Goal: Task Accomplishment & Management: Use online tool/utility

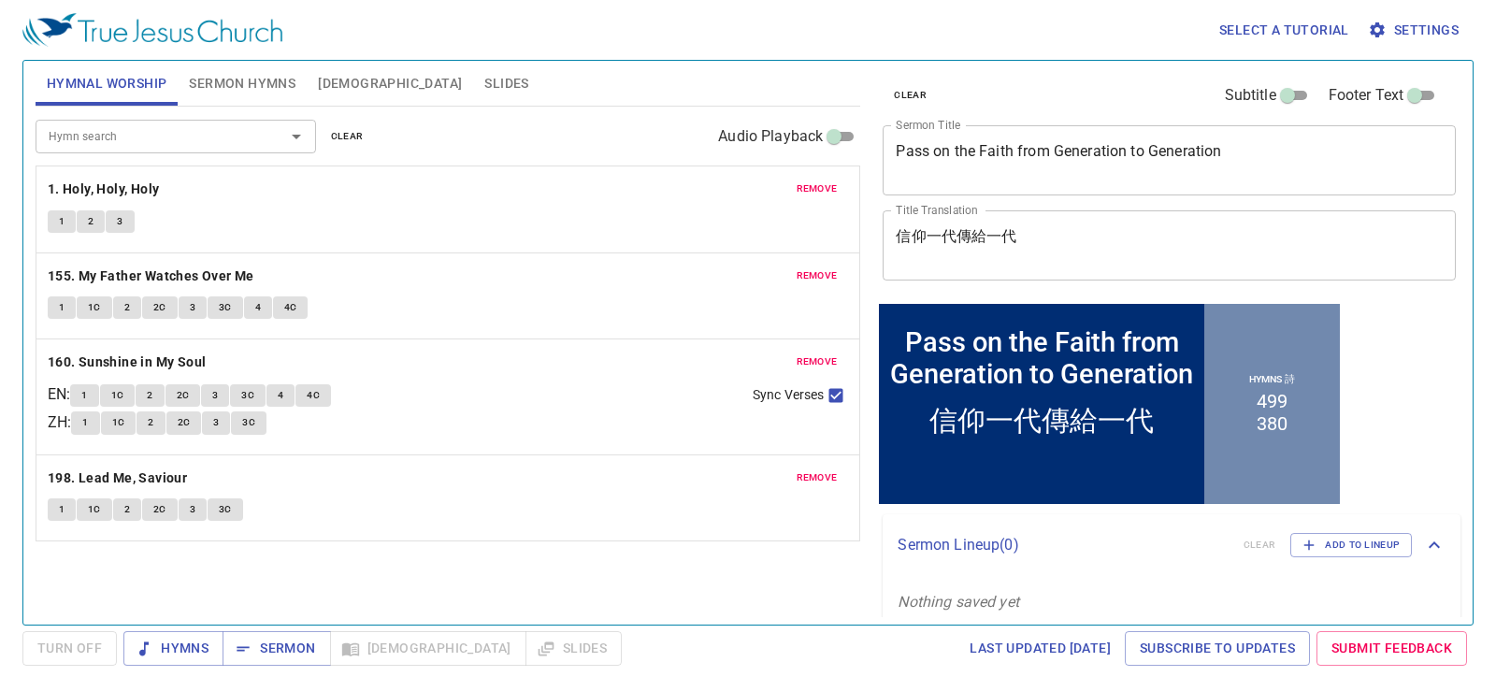
click at [473, 87] on button "Slides" at bounding box center [506, 83] width 66 height 45
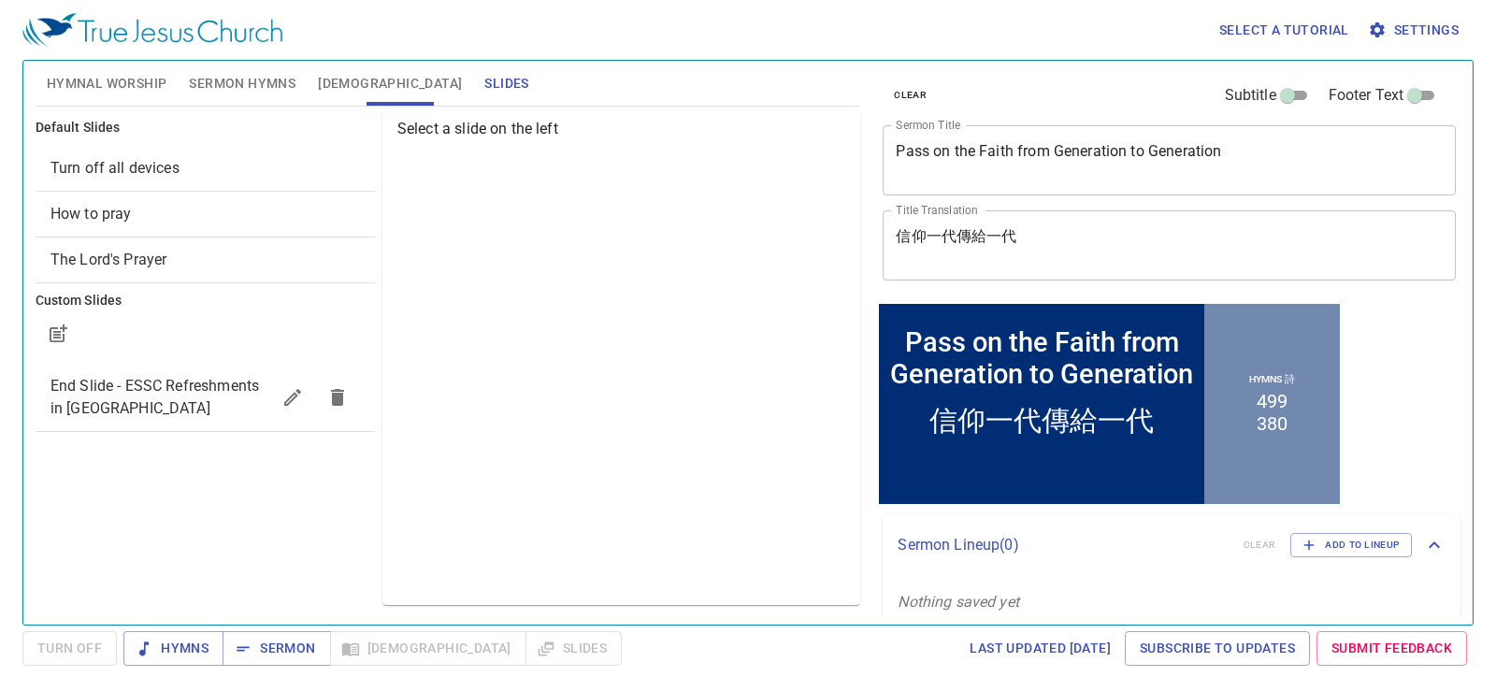
click at [168, 181] on div "Turn off all devices" at bounding box center [206, 168] width 340 height 45
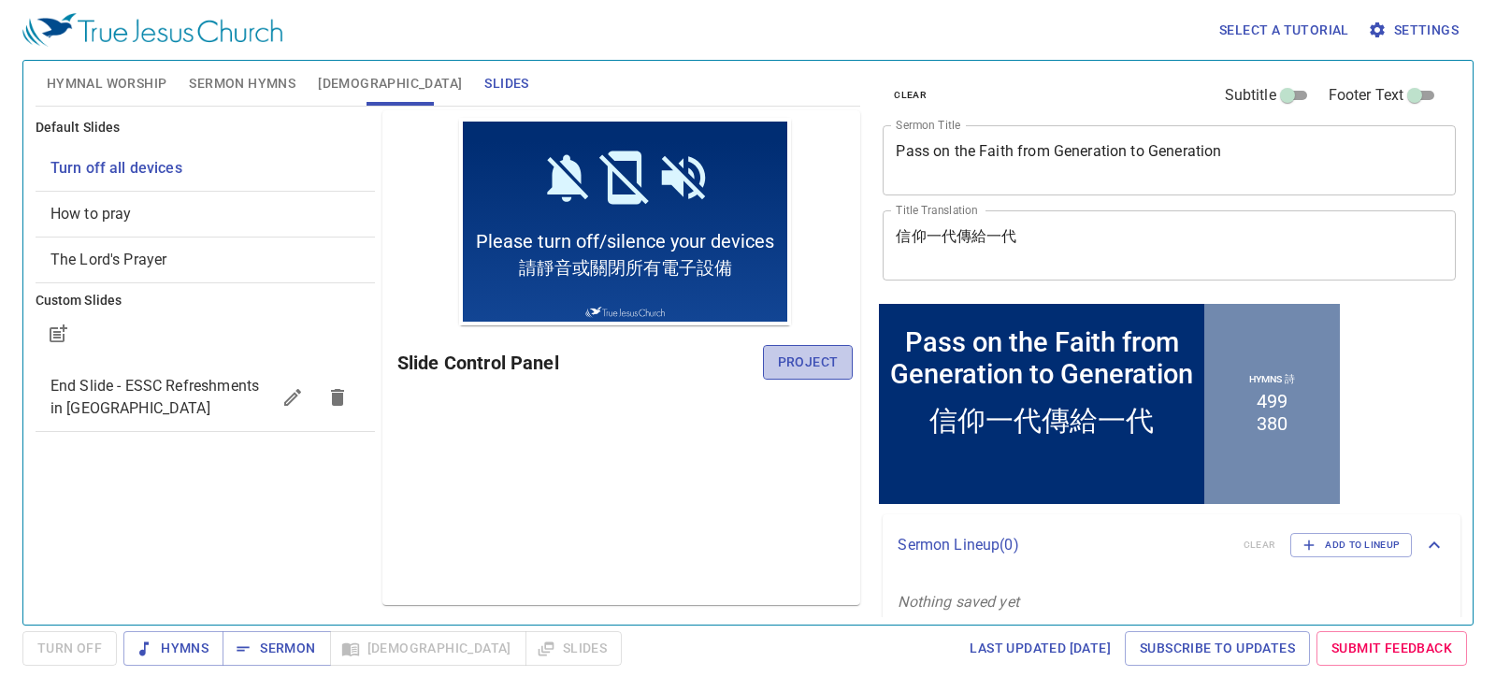
click at [793, 354] on span "Project" at bounding box center [808, 362] width 61 height 23
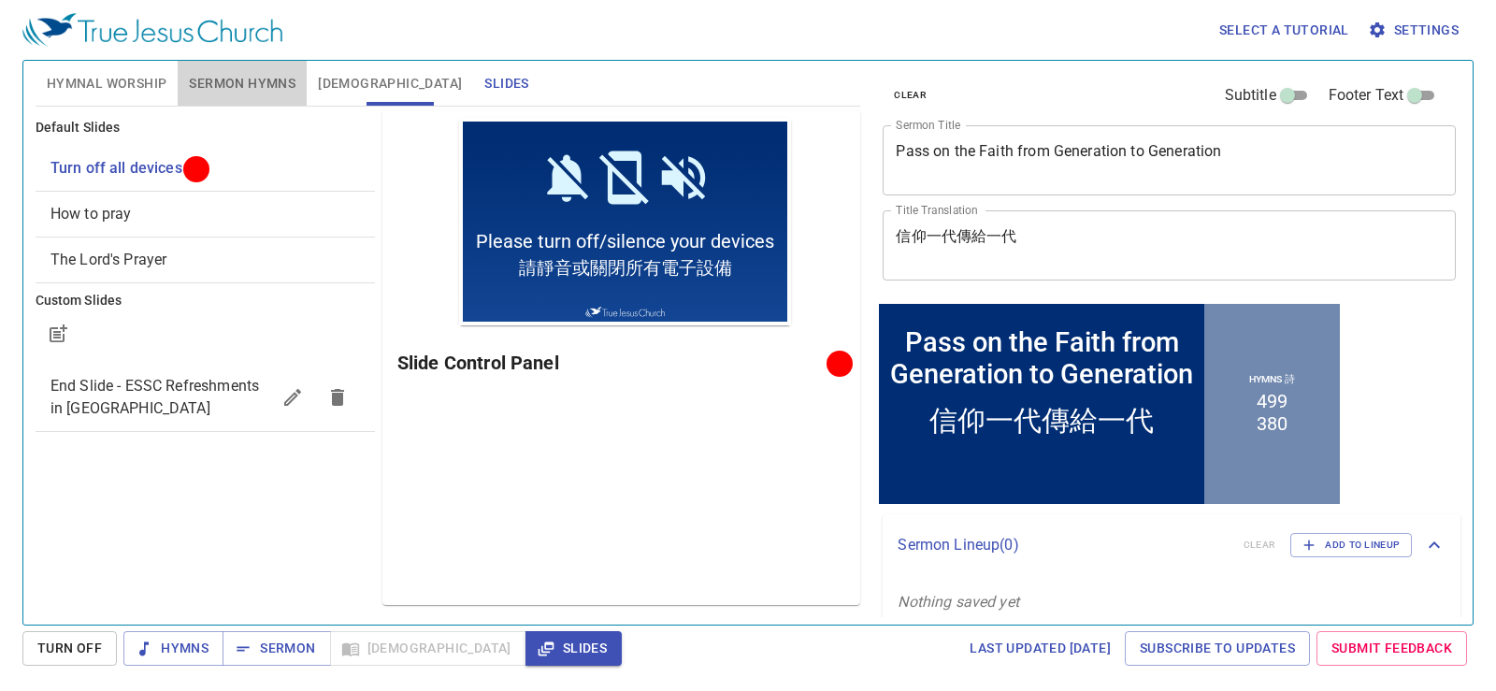
click at [232, 92] on span "Sermon Hymns" at bounding box center [242, 83] width 107 height 23
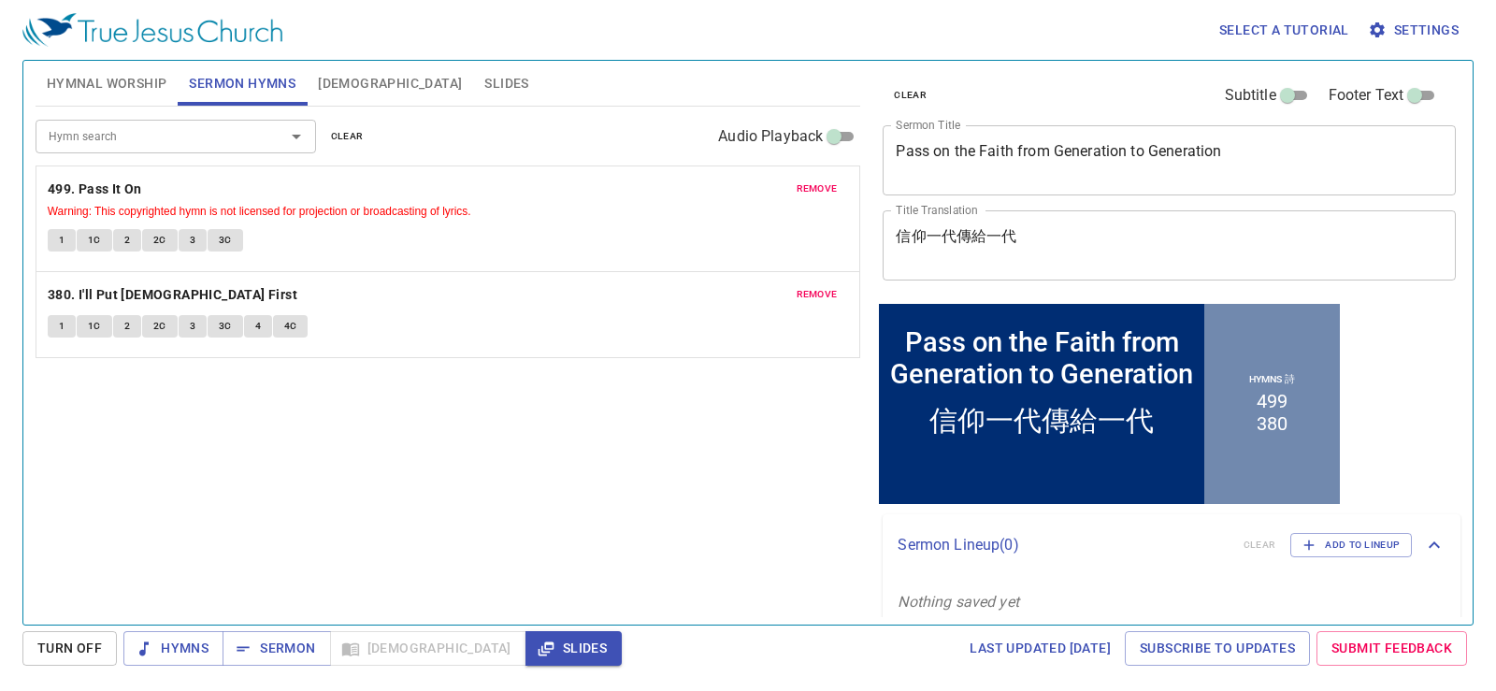
click at [137, 93] on span "Hymnal Worship" at bounding box center [107, 83] width 121 height 23
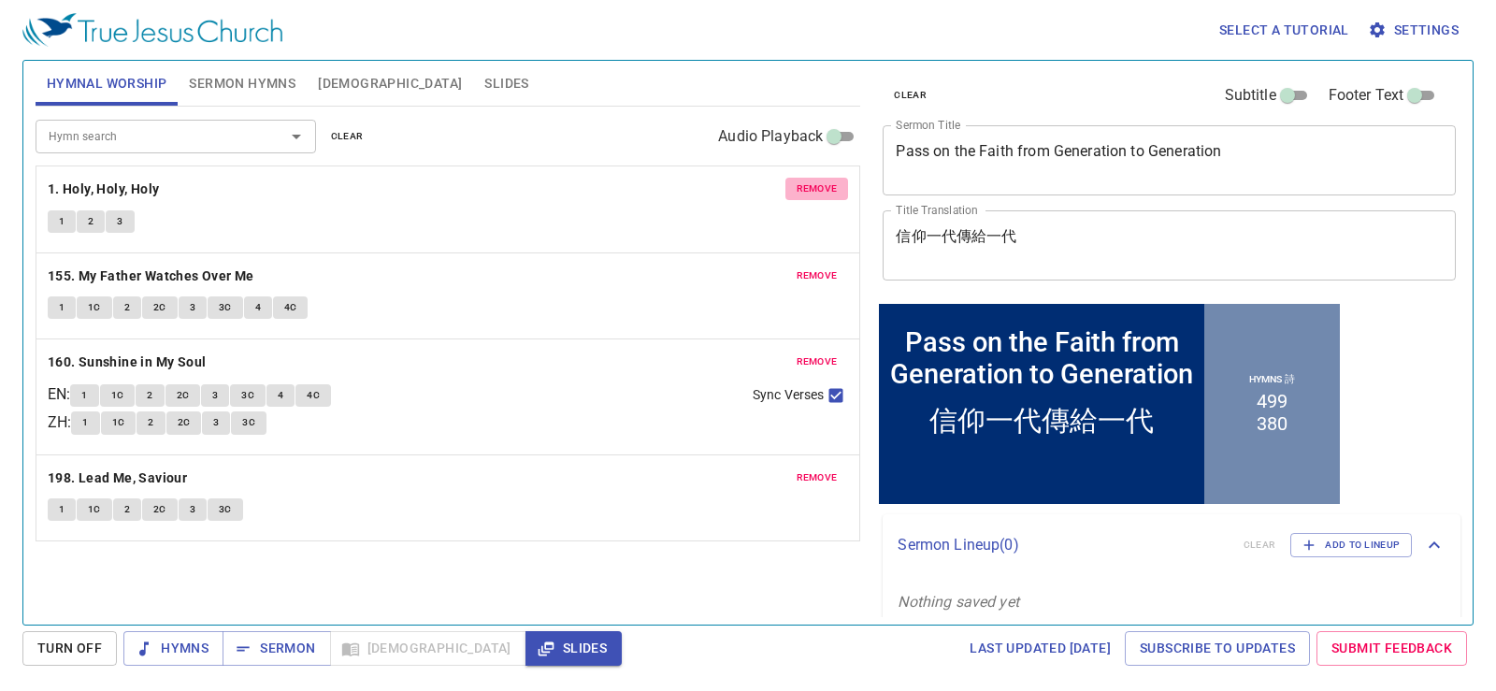
click at [823, 184] on span "remove" at bounding box center [817, 189] width 41 height 17
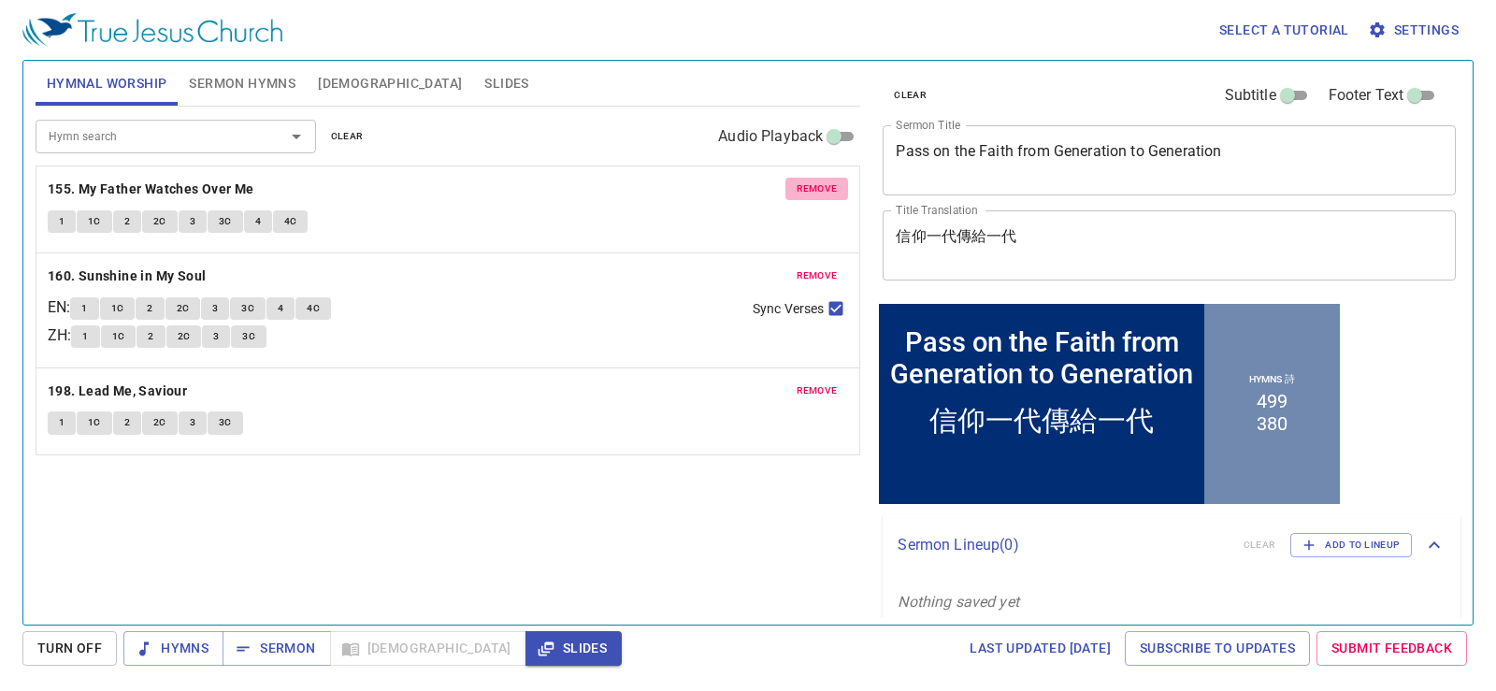
click at [823, 184] on span "remove" at bounding box center [817, 189] width 41 height 17
click at [823, 267] on span "remove" at bounding box center [817, 275] width 41 height 17
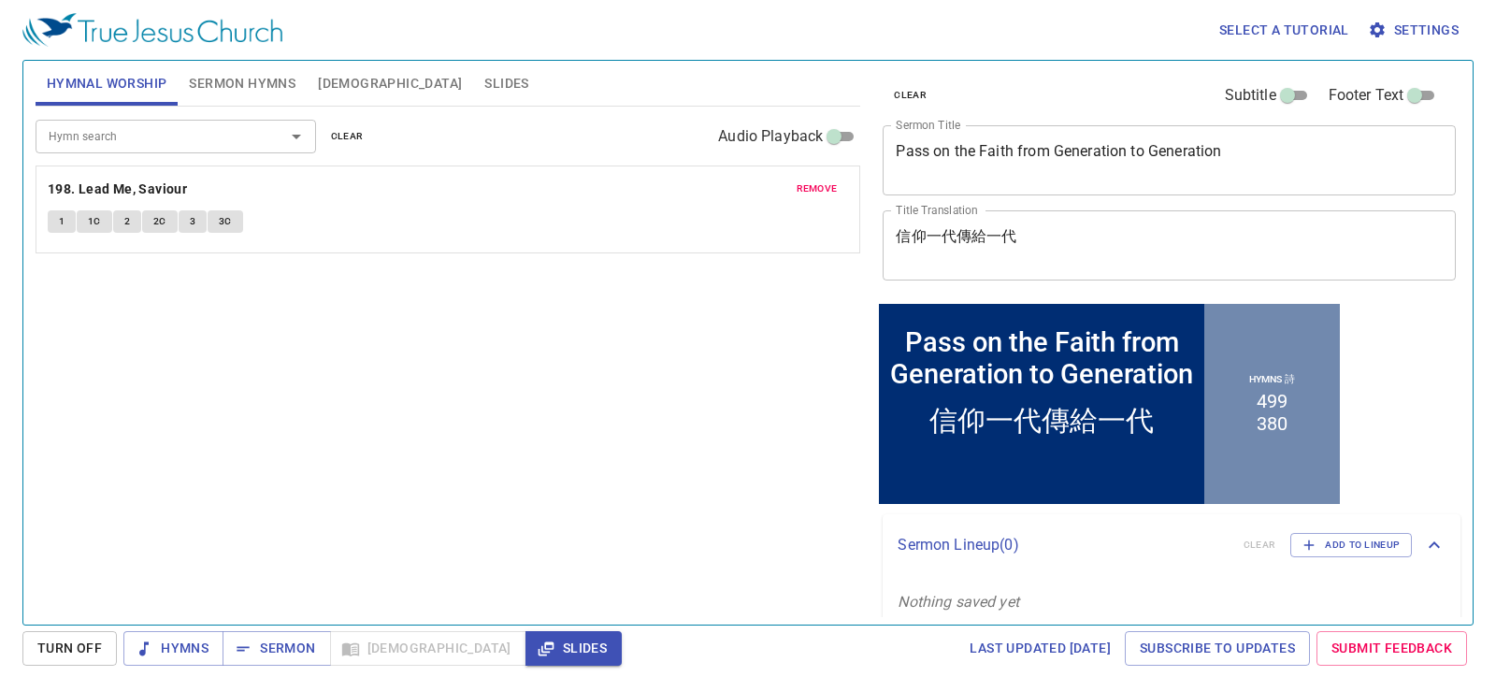
click at [823, 184] on span "remove" at bounding box center [817, 189] width 41 height 17
click at [258, 75] on span "Sermon Hymns" at bounding box center [242, 83] width 107 height 23
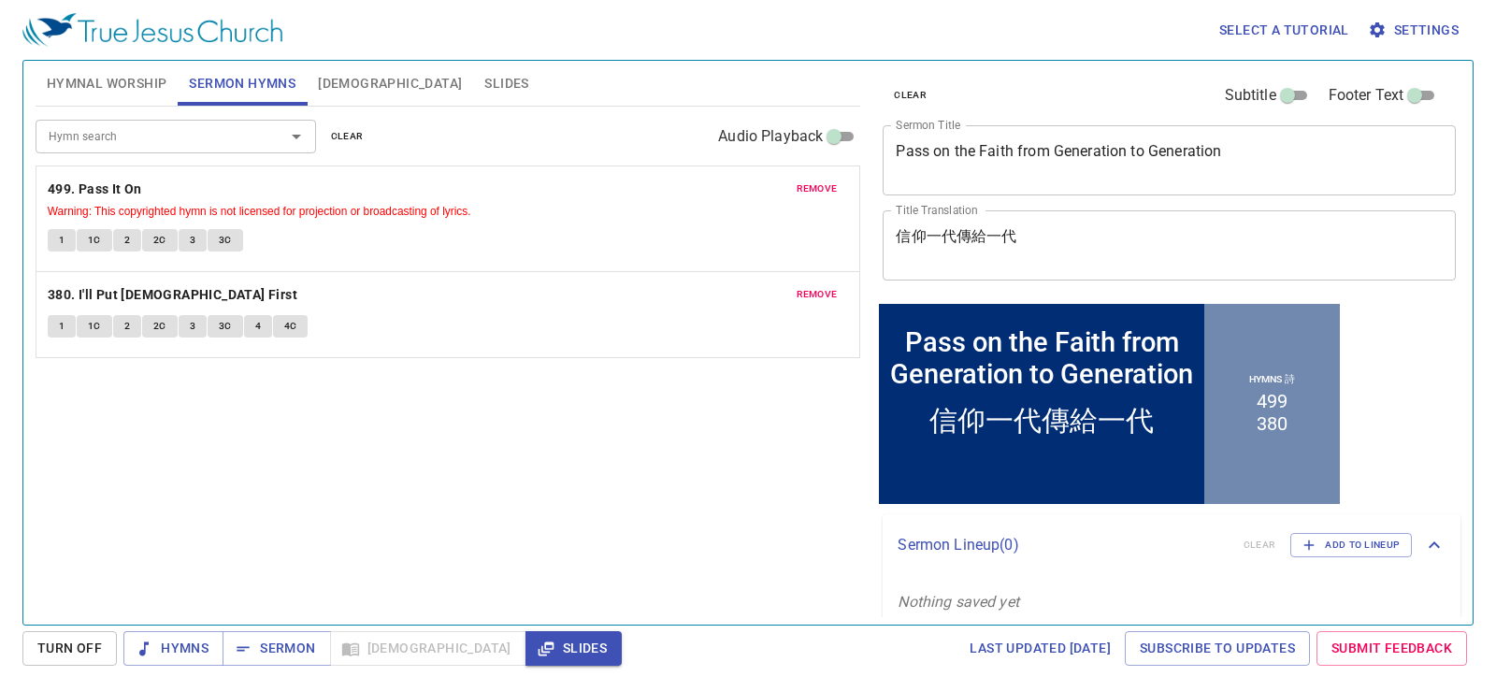
click at [356, 134] on span "clear" at bounding box center [347, 136] width 33 height 17
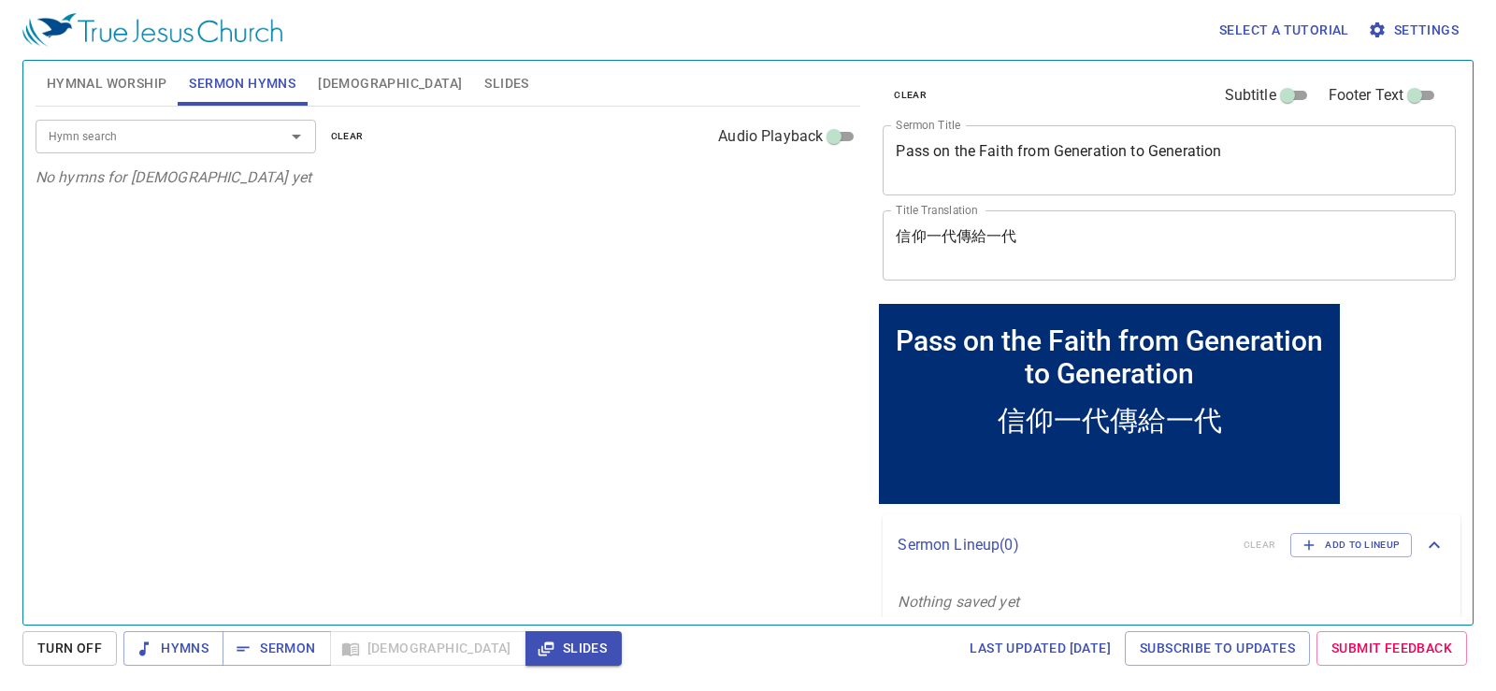
click at [234, 137] on input "Hymn search" at bounding box center [148, 136] width 214 height 22
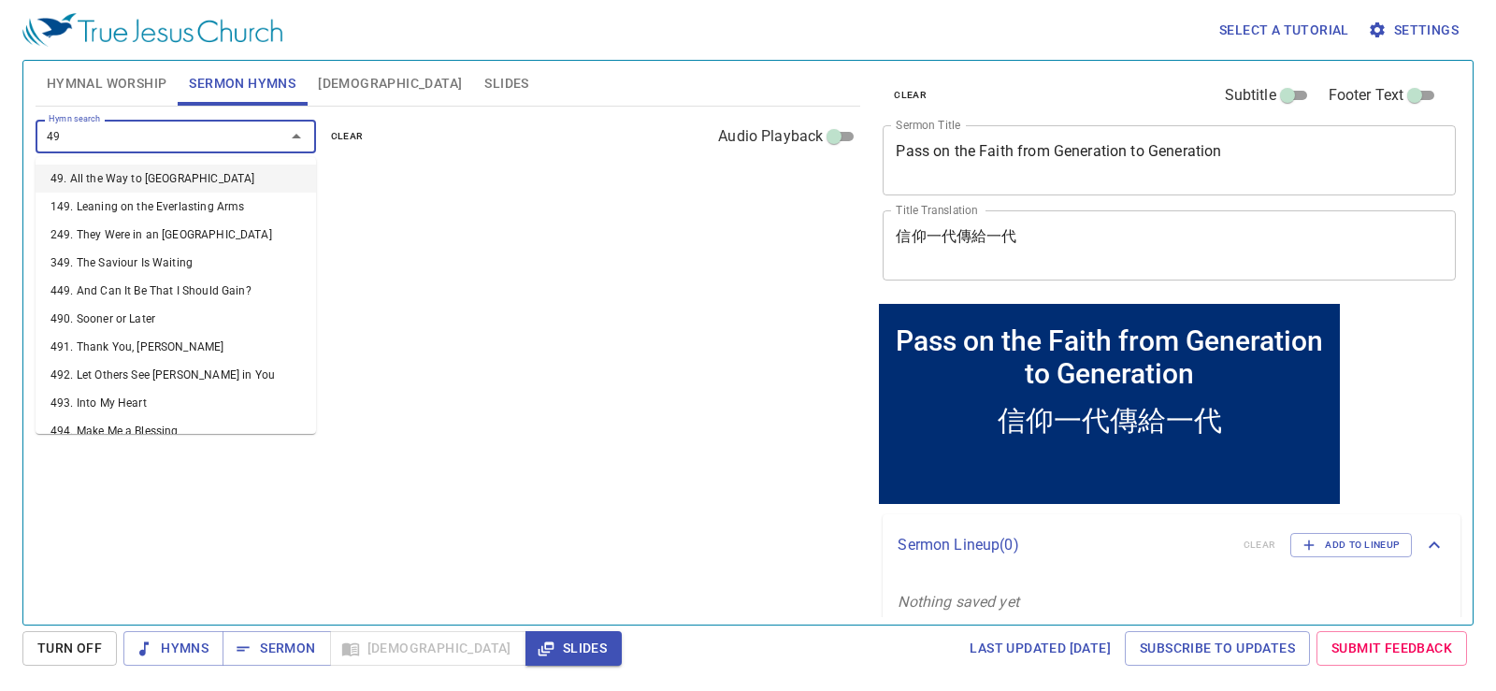
type input "498"
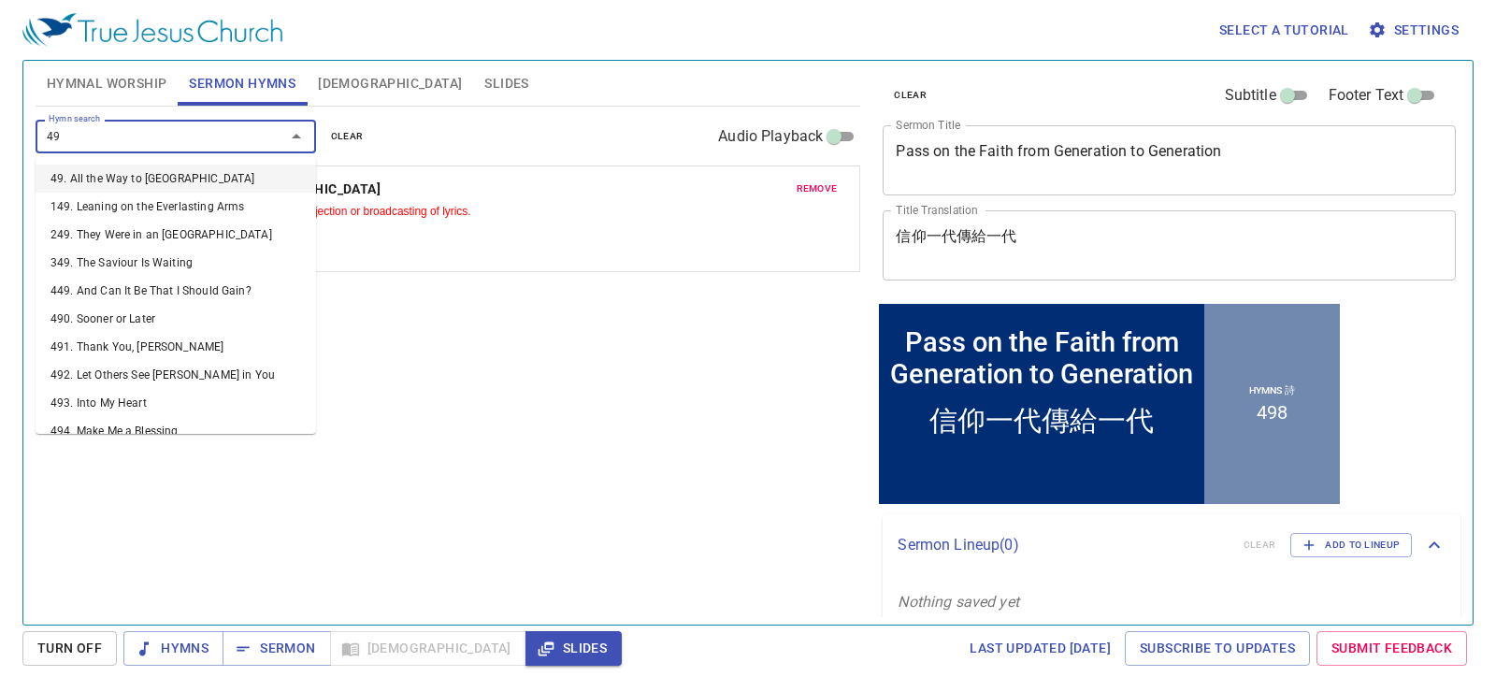
type input "492"
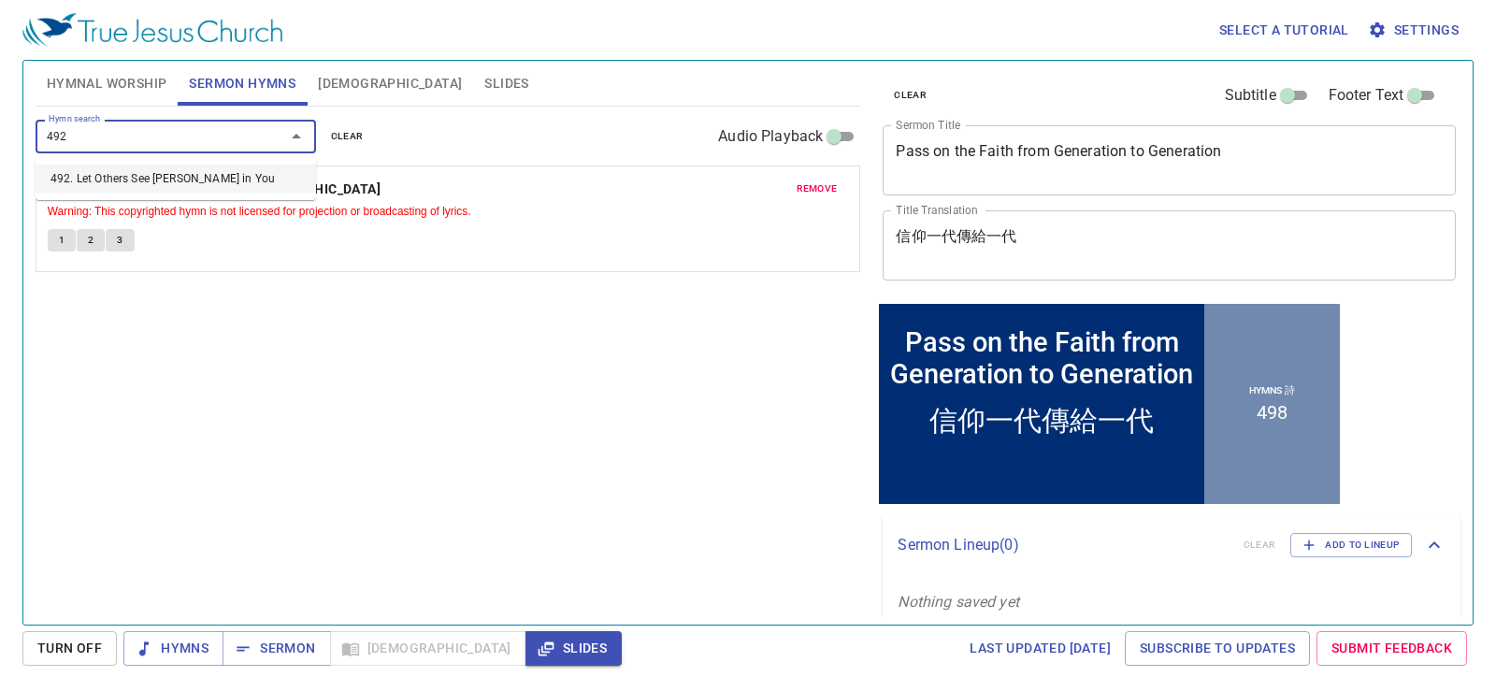
click at [196, 181] on li "492. Let Others See [PERSON_NAME] in You" at bounding box center [176, 179] width 281 height 28
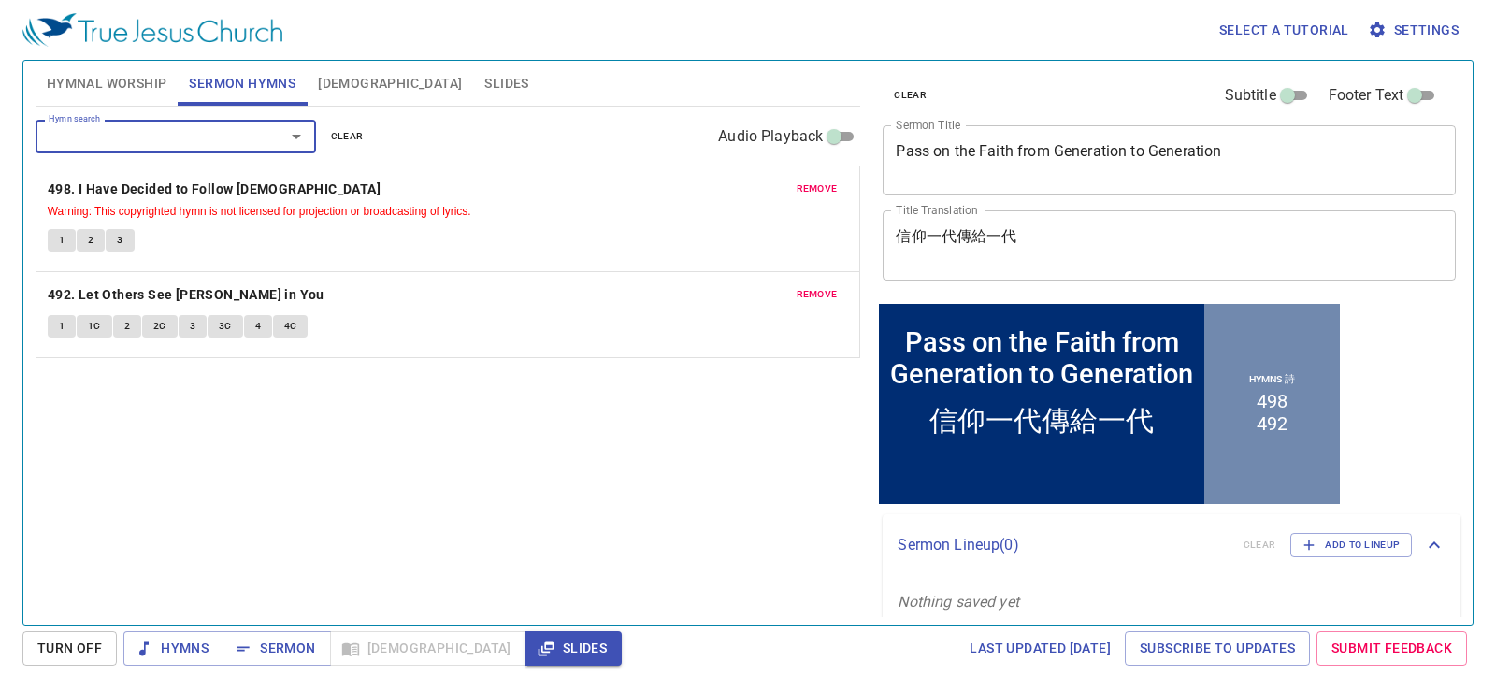
click at [95, 74] on span "Hymnal Worship" at bounding box center [107, 83] width 121 height 23
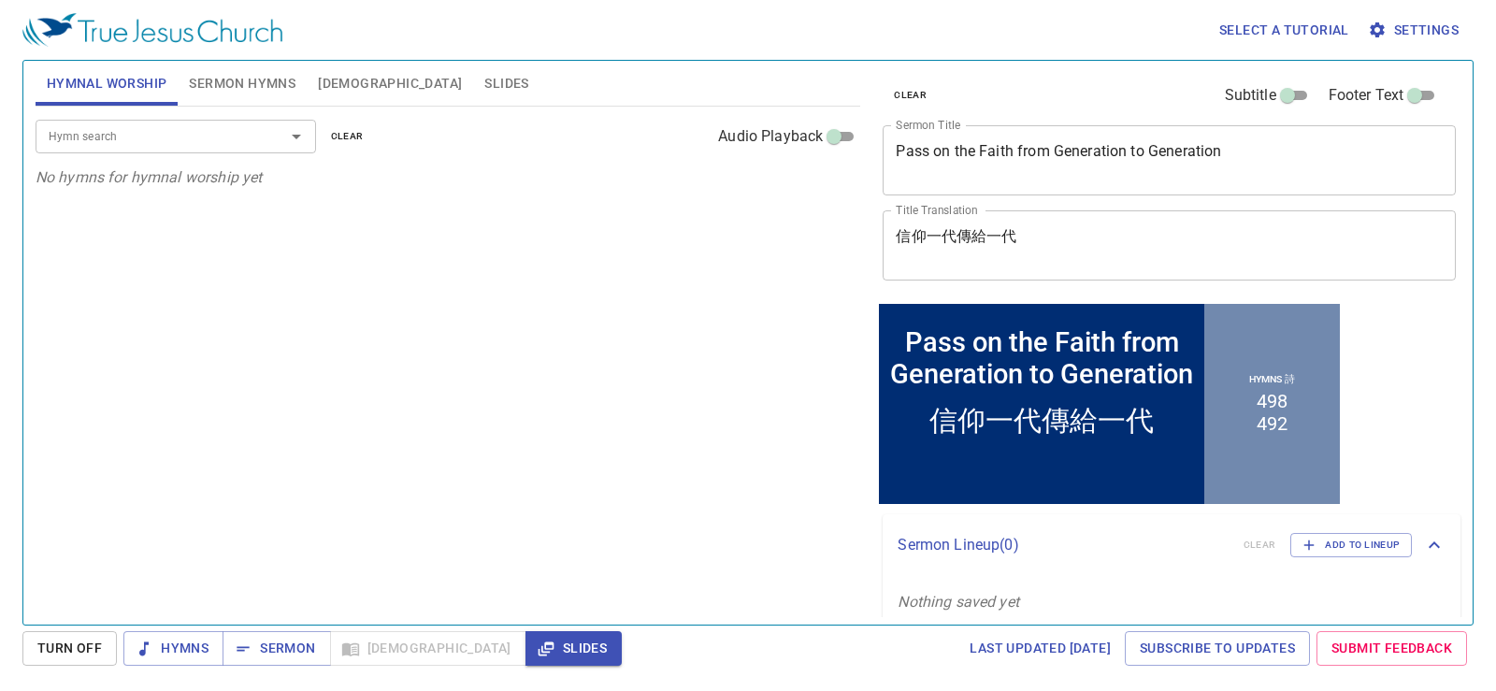
click at [348, 89] on span "[DEMOGRAPHIC_DATA]" at bounding box center [390, 83] width 144 height 23
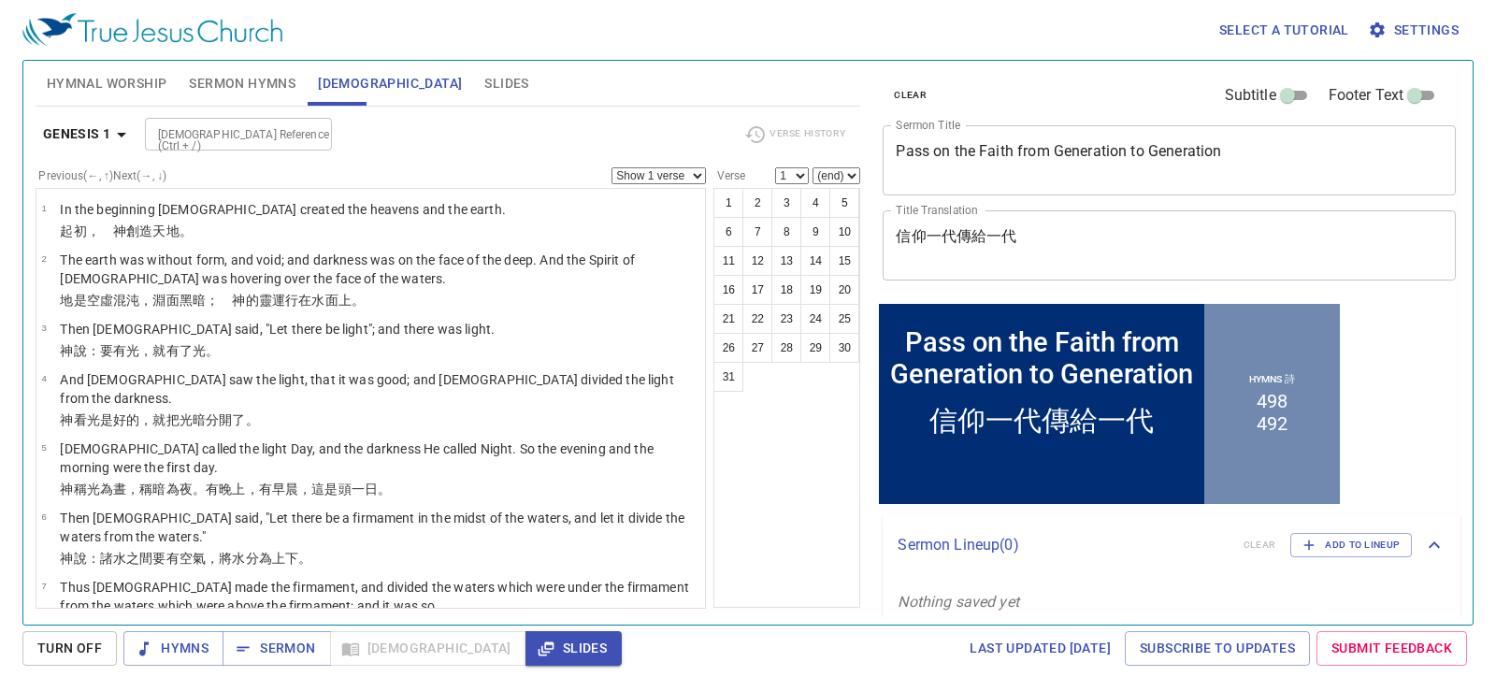
click at [133, 80] on span "Hymnal Worship" at bounding box center [107, 83] width 121 height 23
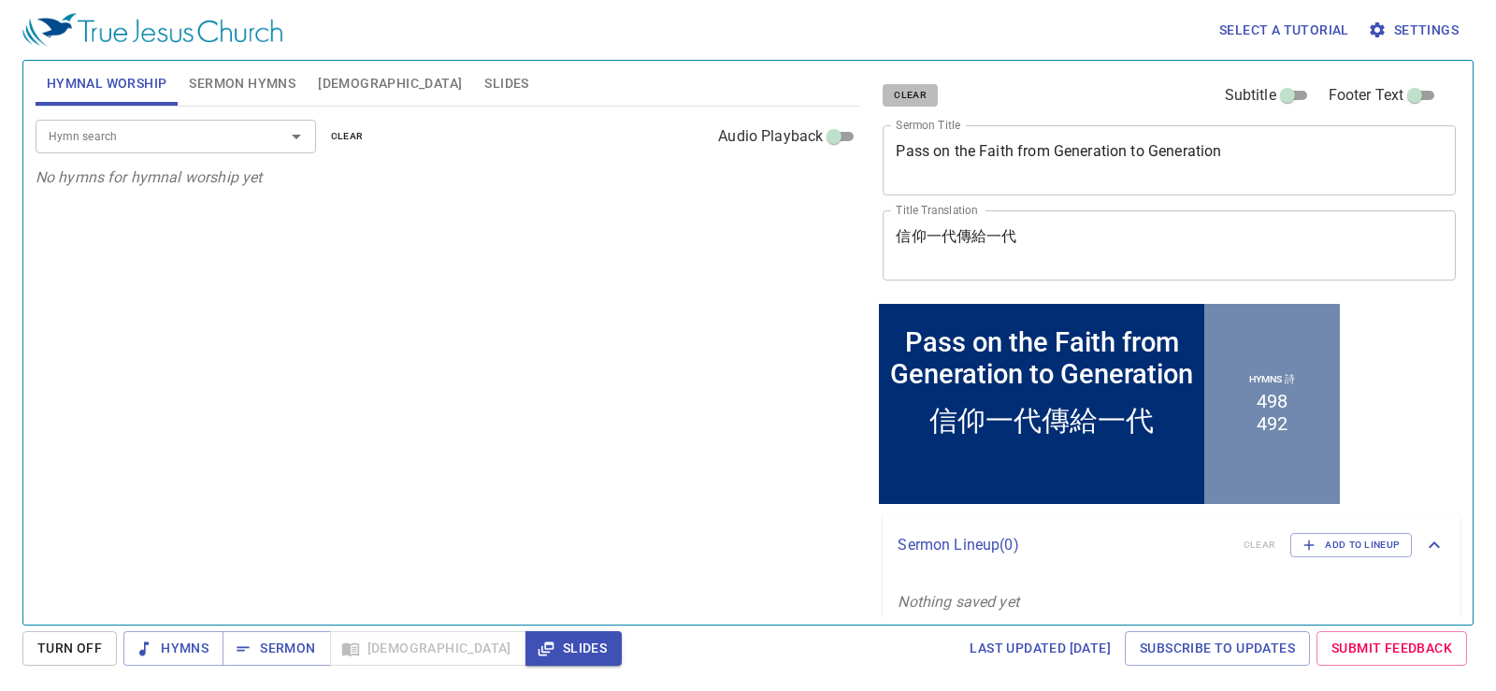
click at [907, 99] on span "clear" at bounding box center [910, 95] width 33 height 17
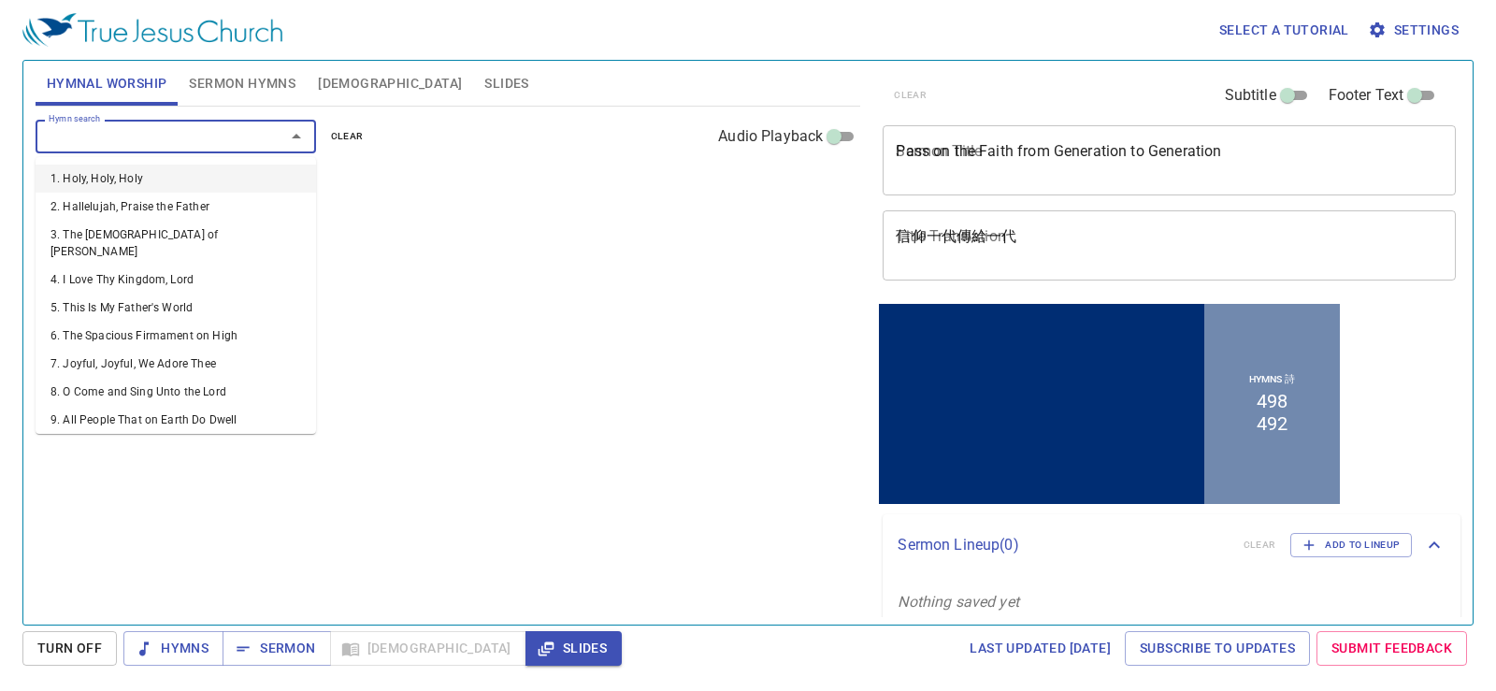
click at [225, 134] on input "Hymn search" at bounding box center [148, 136] width 214 height 22
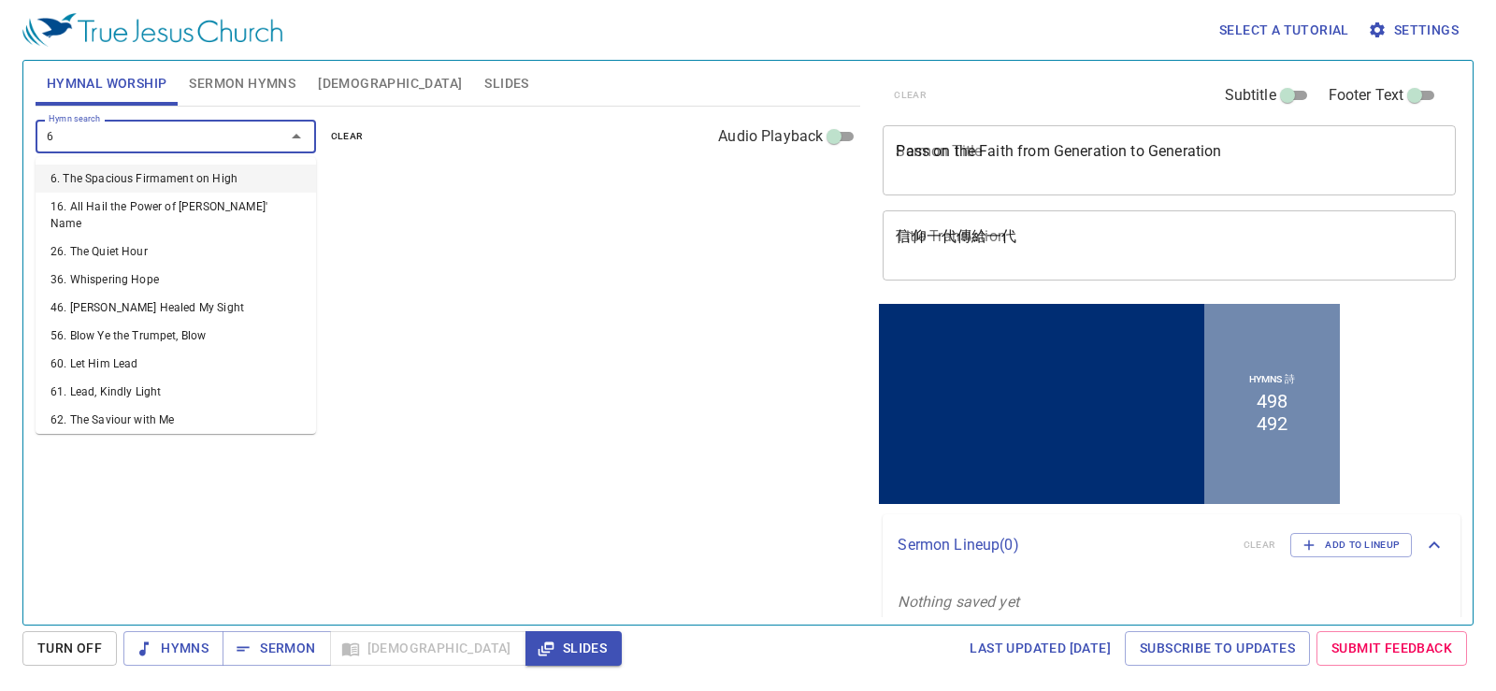
type input "68"
type input "271"
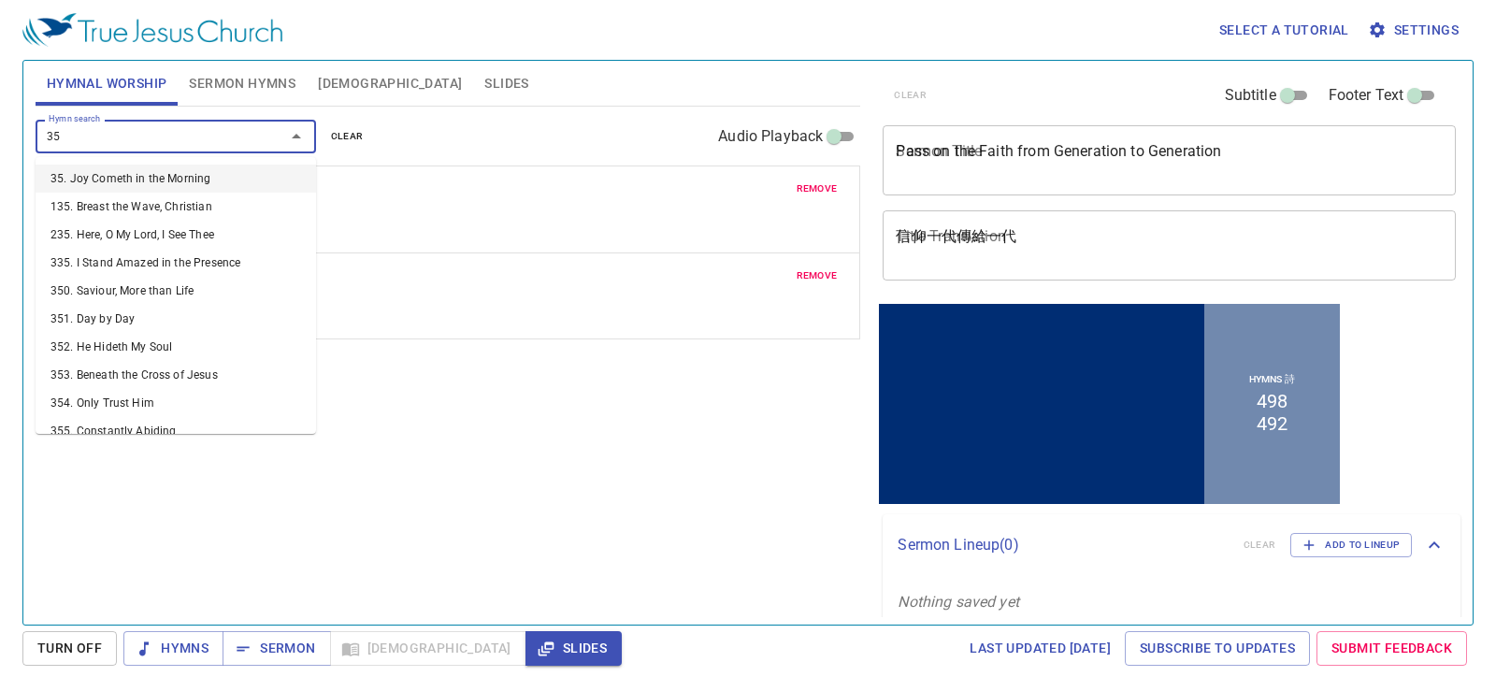
type input "351"
type input "425"
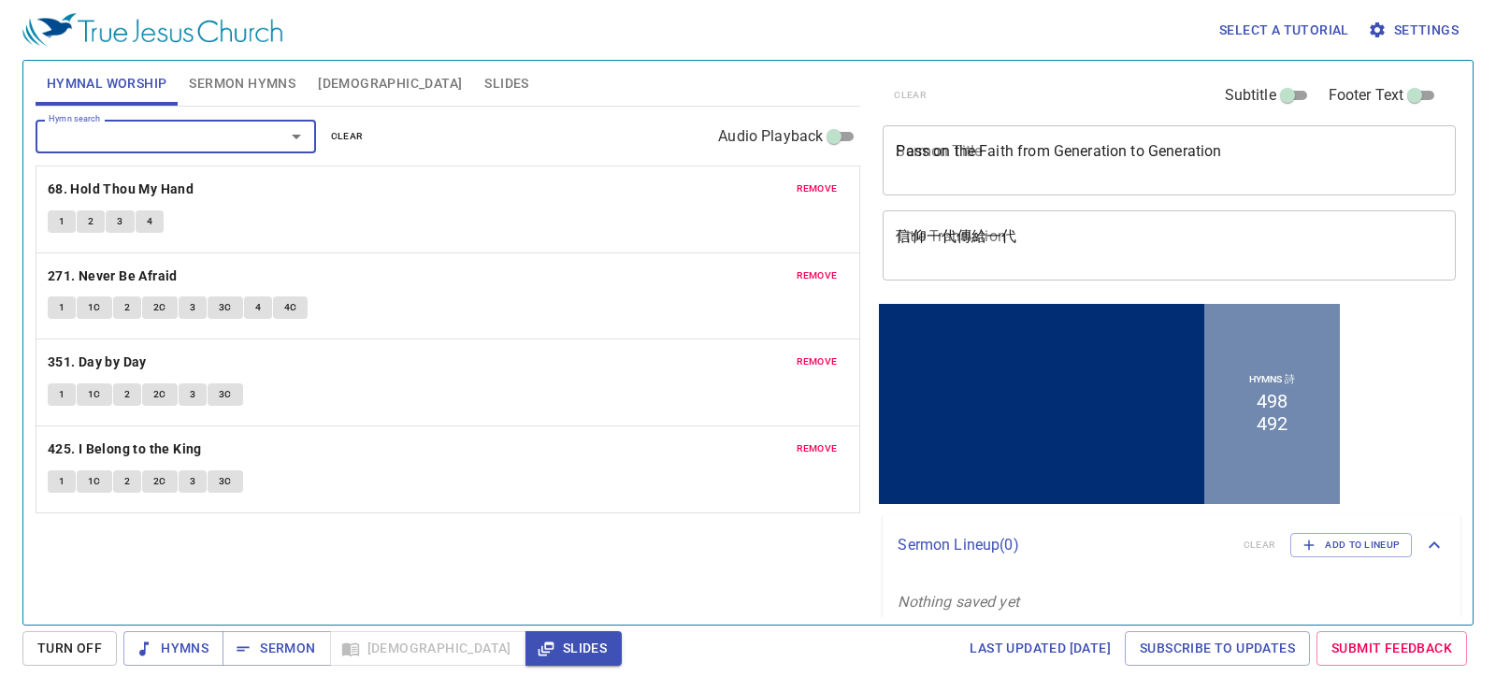
click at [225, 84] on span "Sermon Hymns" at bounding box center [242, 83] width 107 height 23
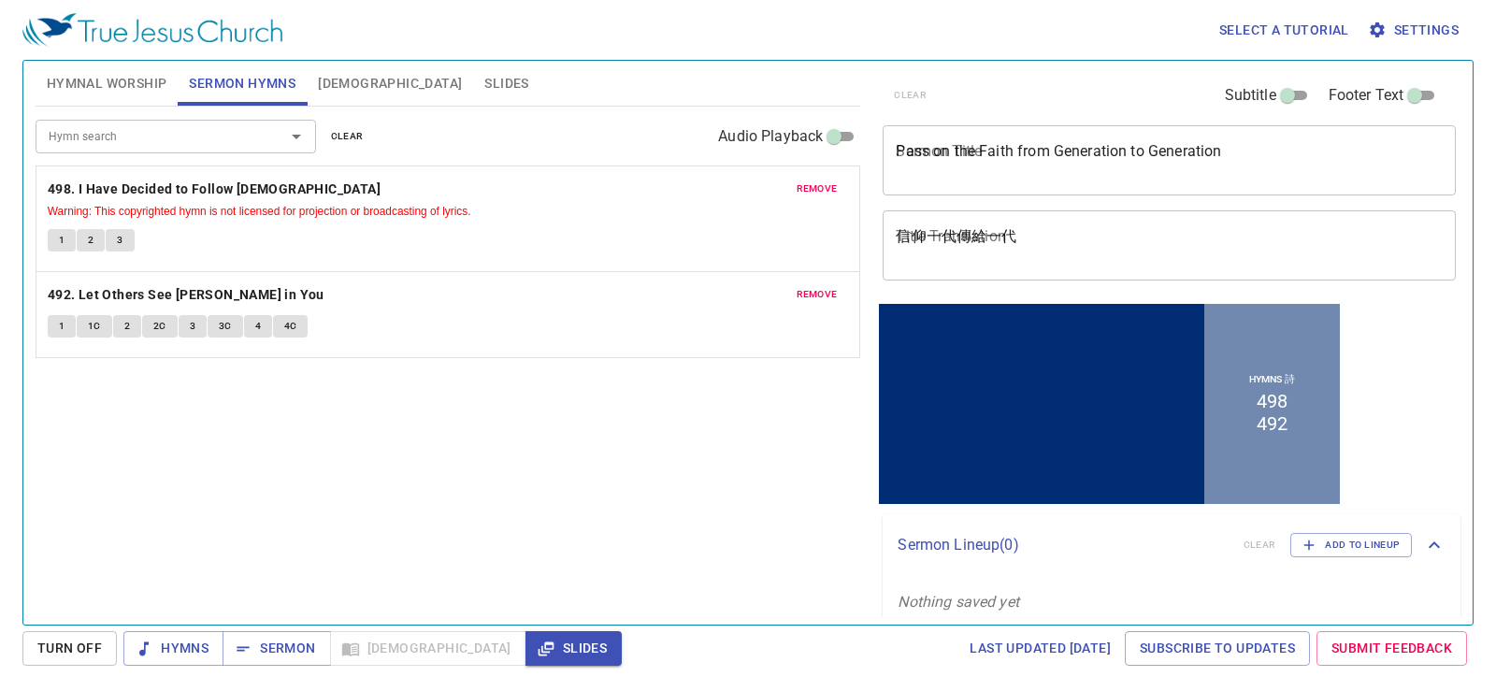
click at [127, 89] on span "Hymnal Worship" at bounding box center [107, 83] width 121 height 23
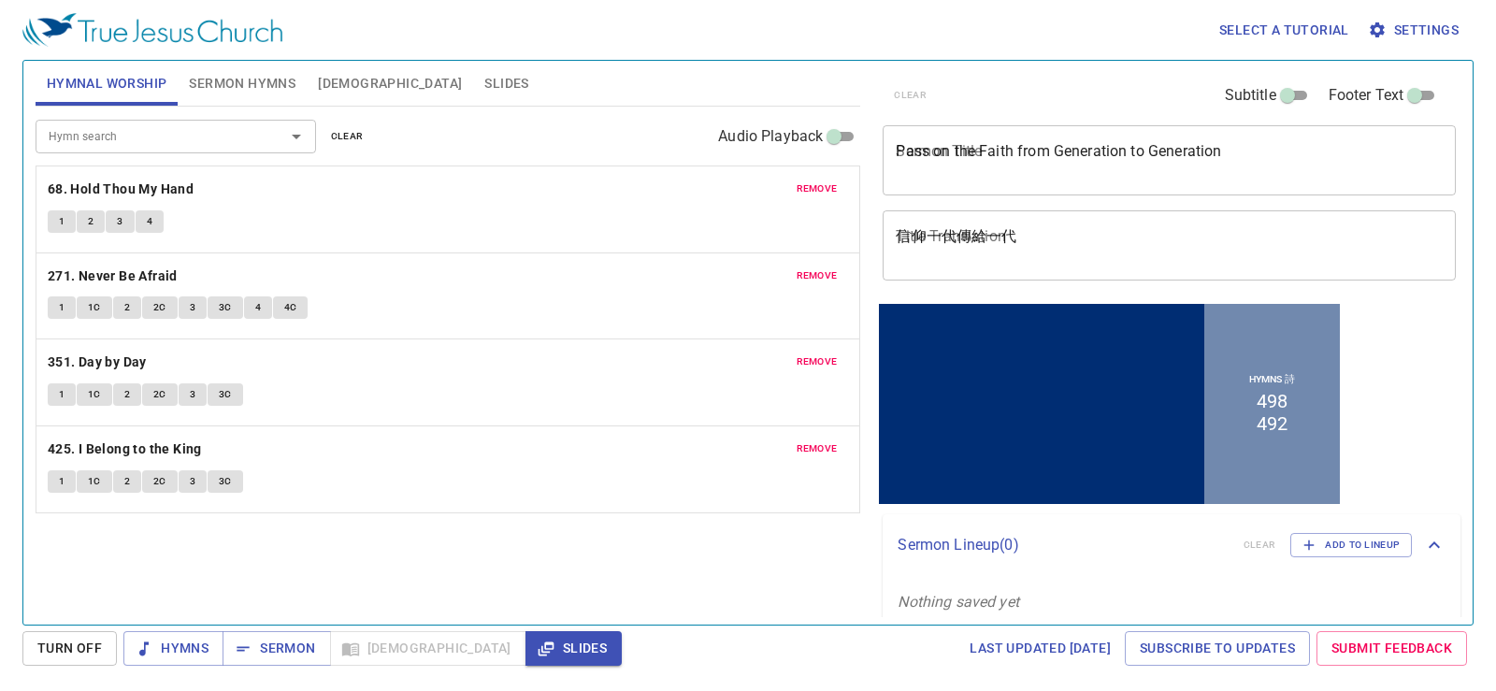
click at [969, 146] on textarea "Pass on the Faith from Generation to Generation" at bounding box center [1169, 160] width 547 height 36
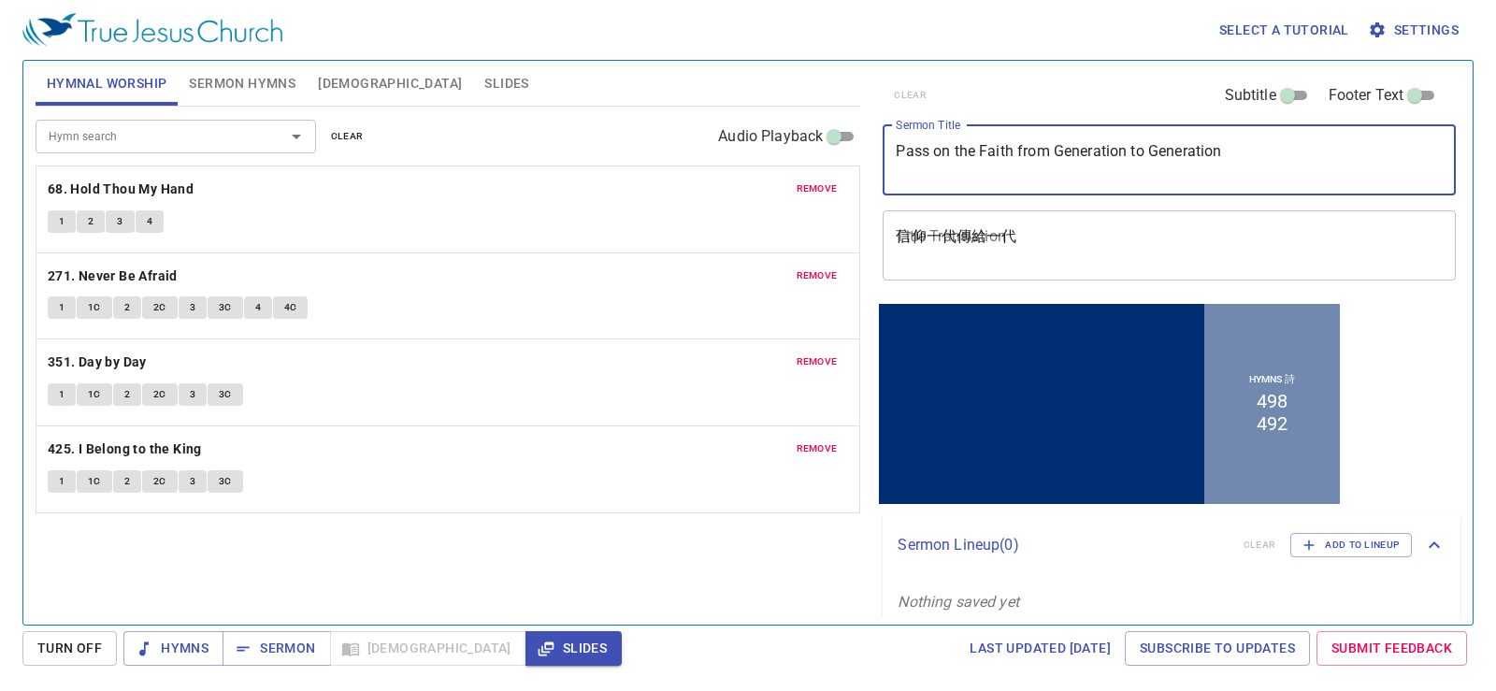
paste textarea "IYF Reflection"
click at [1075, 165] on textarea "IYF Reflection" at bounding box center [1169, 160] width 547 height 36
type textarea "IYF Reflection"
click at [1051, 239] on textarea "信仰一代傳給一代" at bounding box center [1169, 245] width 547 height 36
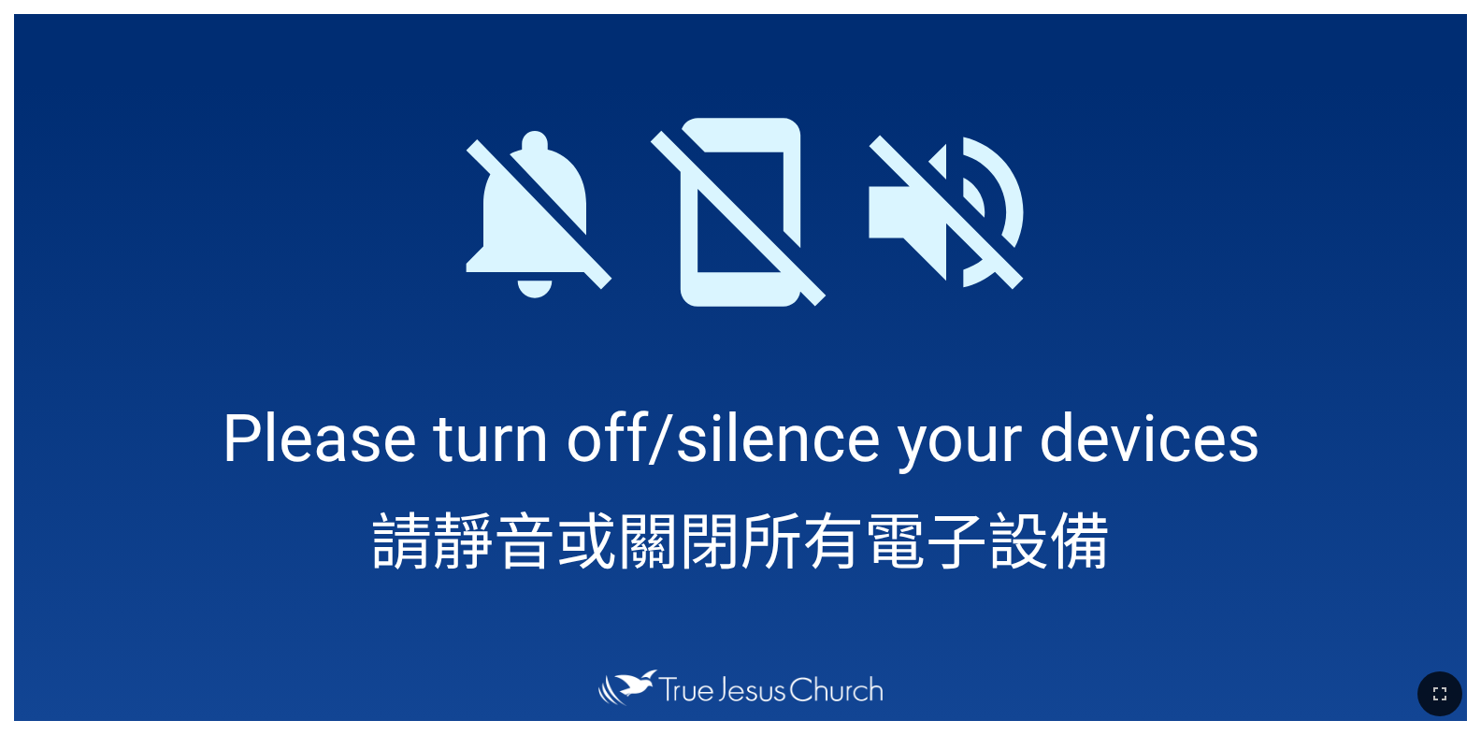
click at [1459, 693] on button "button" at bounding box center [1440, 694] width 45 height 45
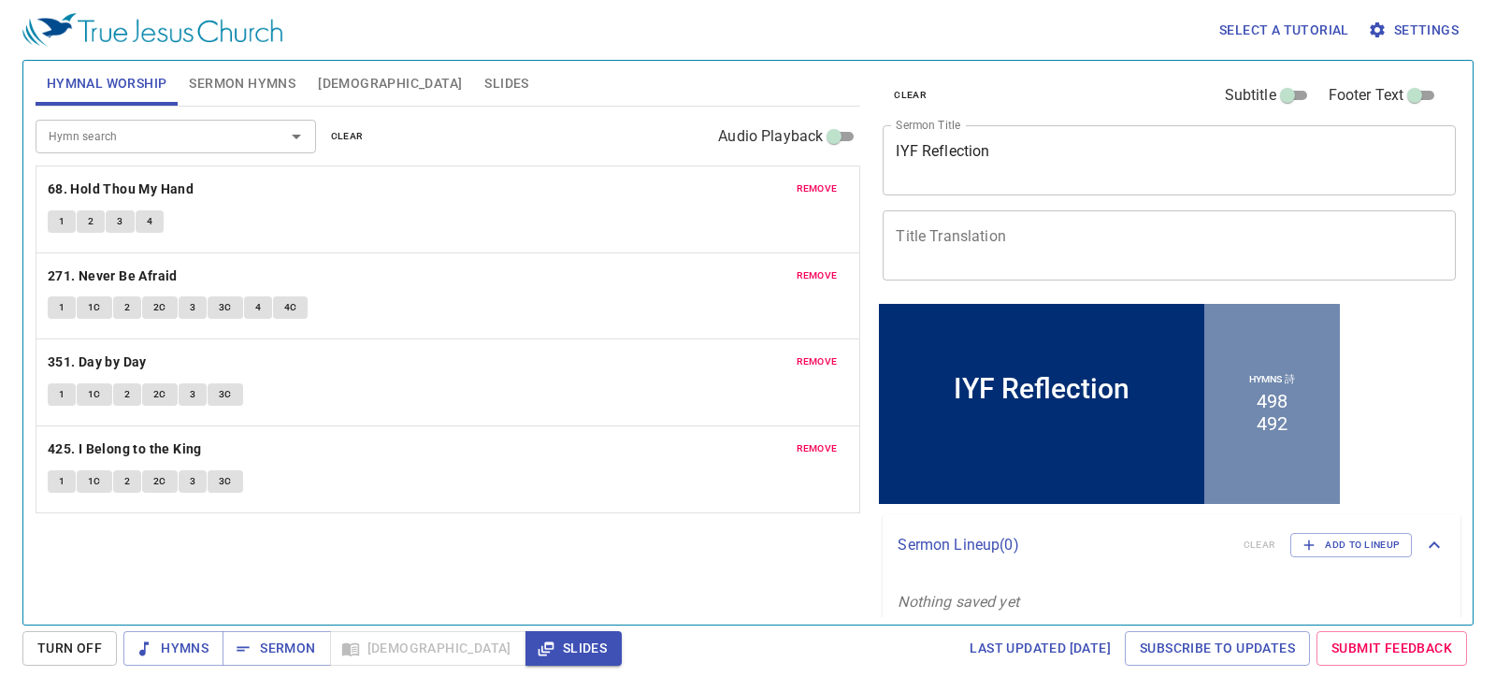
click at [1138, 253] on textarea "Title Translation" at bounding box center [1169, 245] width 547 height 36
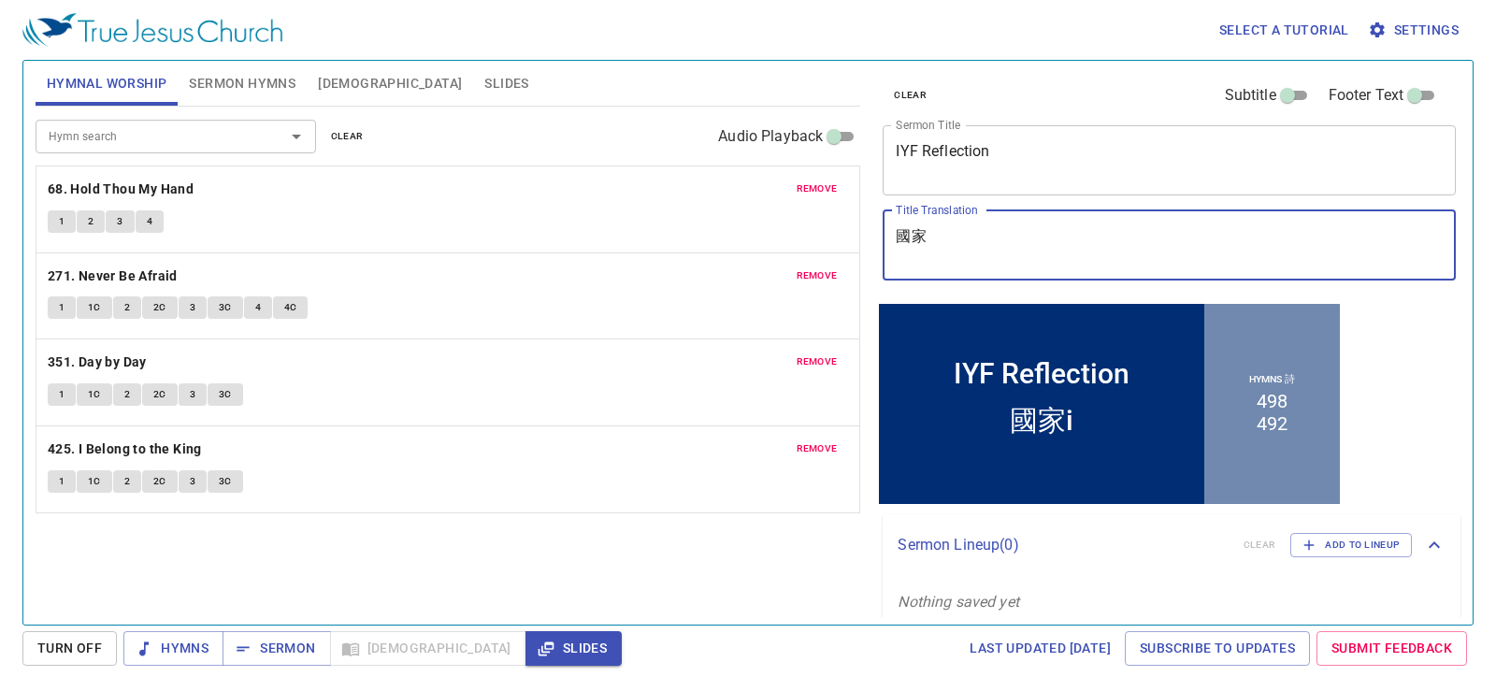
type textarea "國"
type textarea "國際青年聯誼會分享"
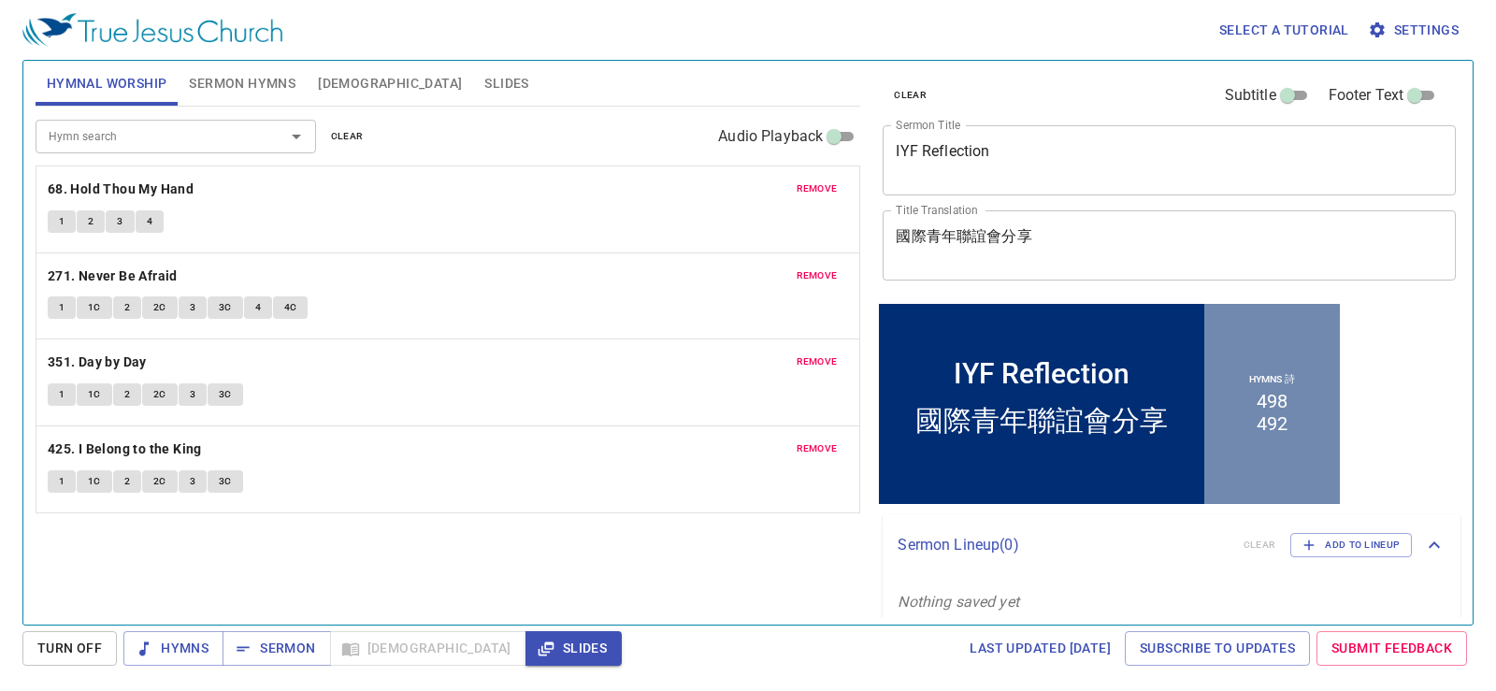
click at [967, 141] on div "IYF Reflection x Sermon Title" at bounding box center [1169, 160] width 573 height 70
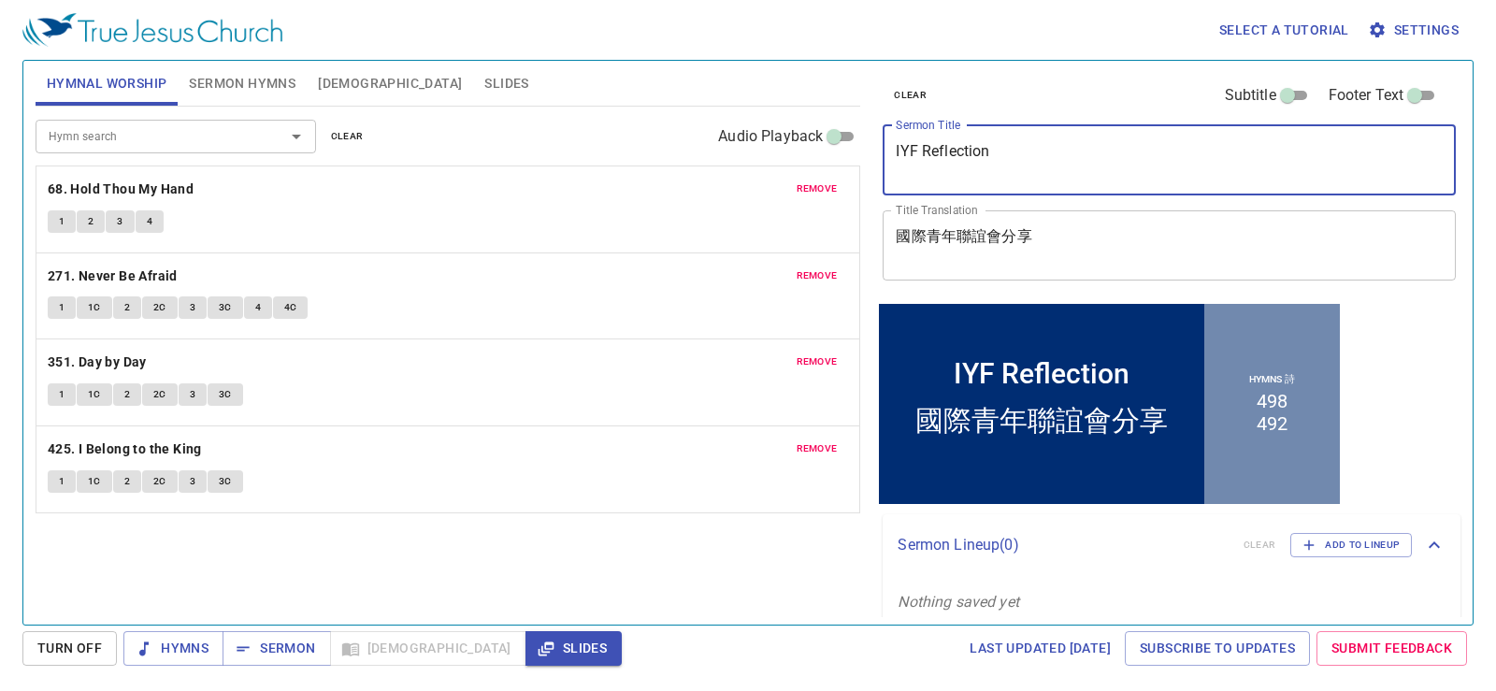
click at [967, 141] on div "IYF Reflection x Sermon Title" at bounding box center [1169, 160] width 573 height 70
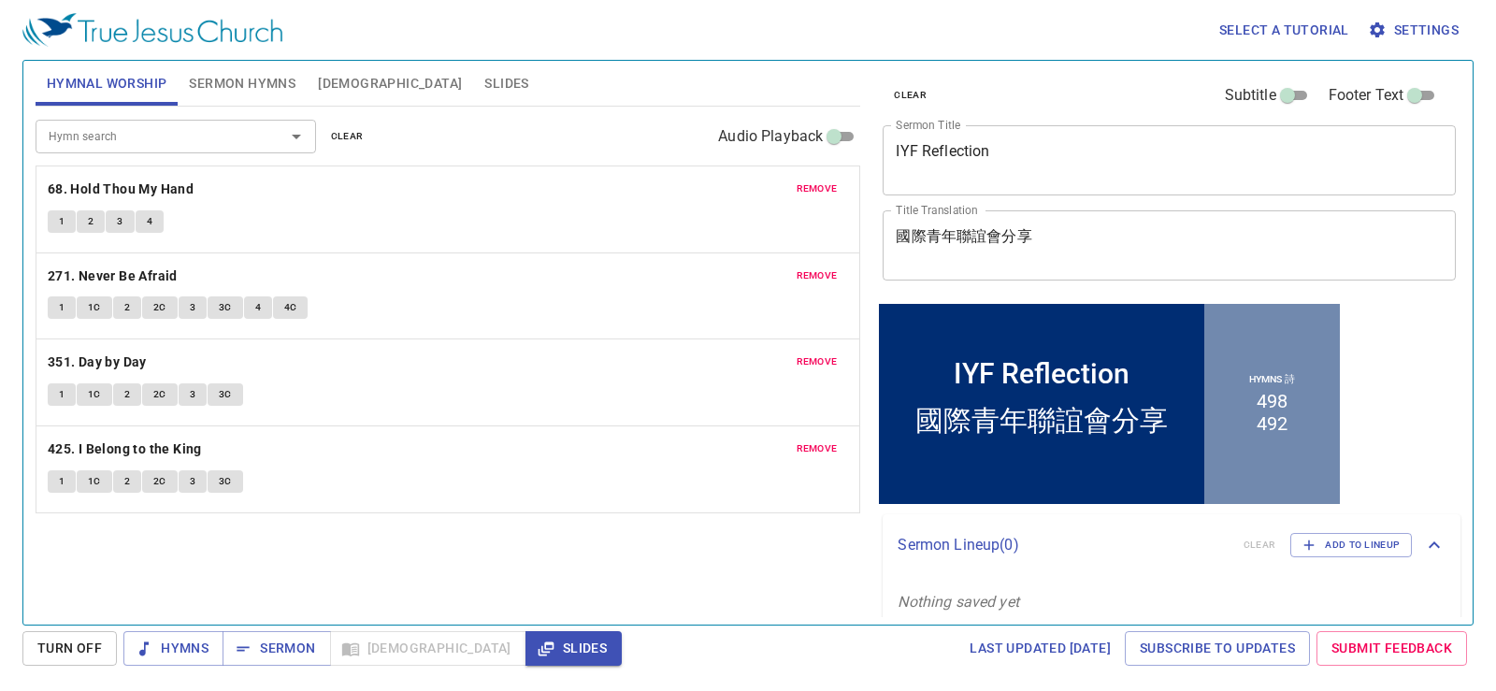
click at [967, 141] on div "IYF Reflection x Sermon Title" at bounding box center [1169, 160] width 573 height 70
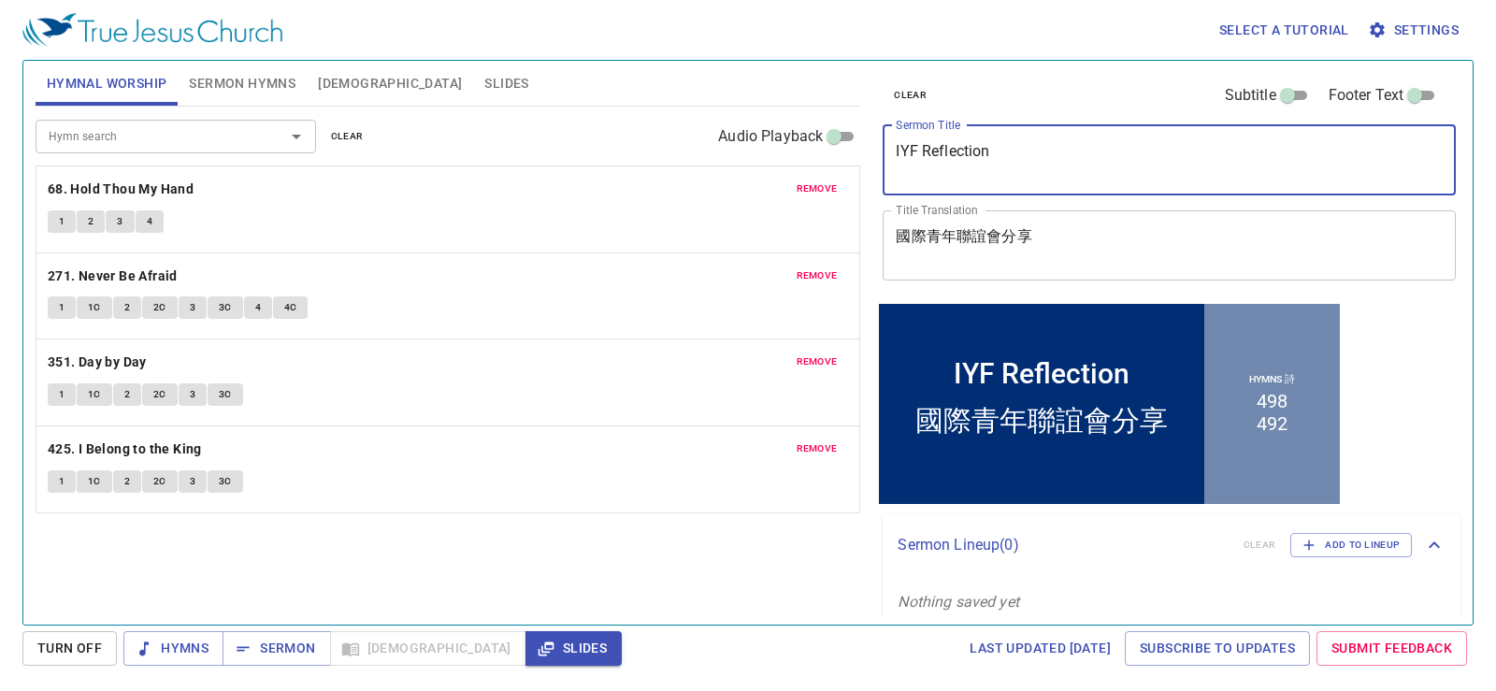
click at [966, 155] on textarea "IYF Reflection" at bounding box center [1169, 160] width 547 height 36
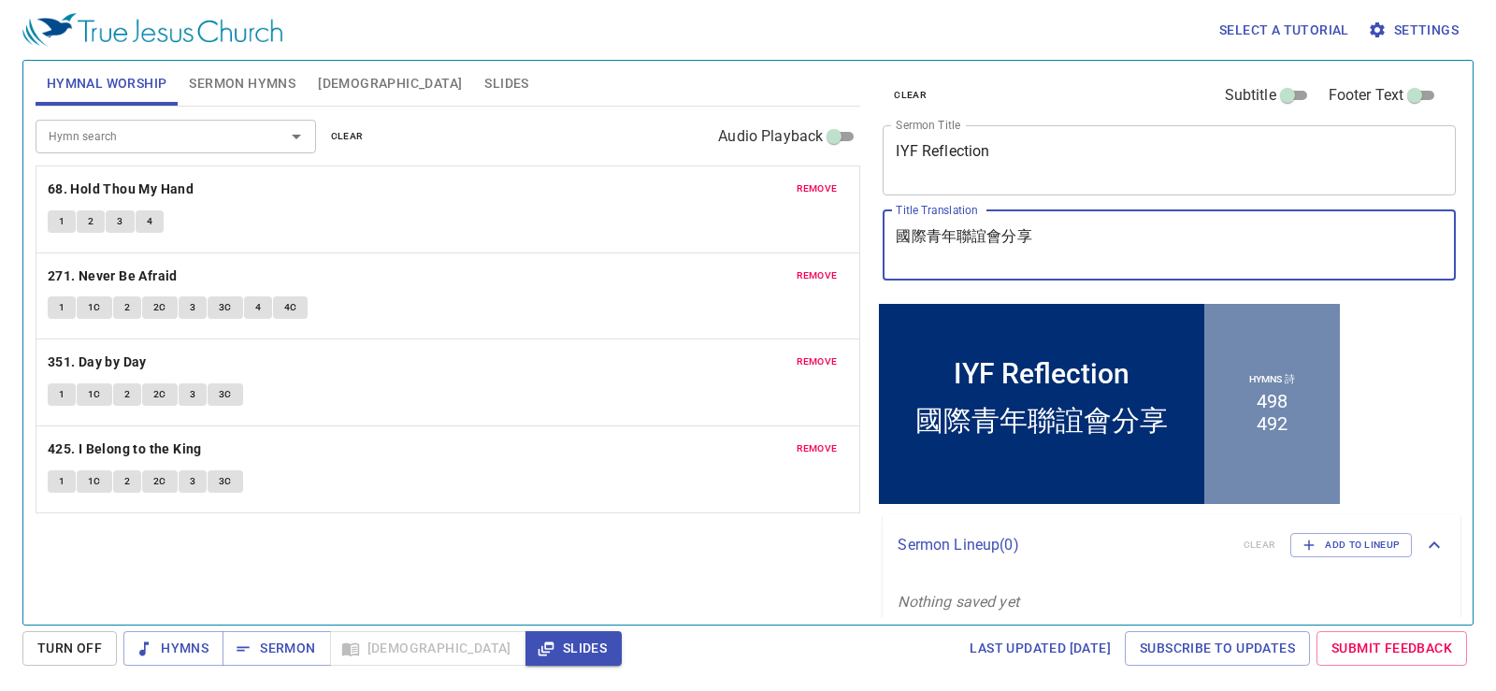
click at [955, 237] on textarea "國際青年聯誼會分享" at bounding box center [1169, 245] width 547 height 36
click at [831, 574] on div "Hymn search Hymn search clear Audio Playback remove 68. Hold Thou My Hand 1 2 3…" at bounding box center [449, 358] width 826 height 502
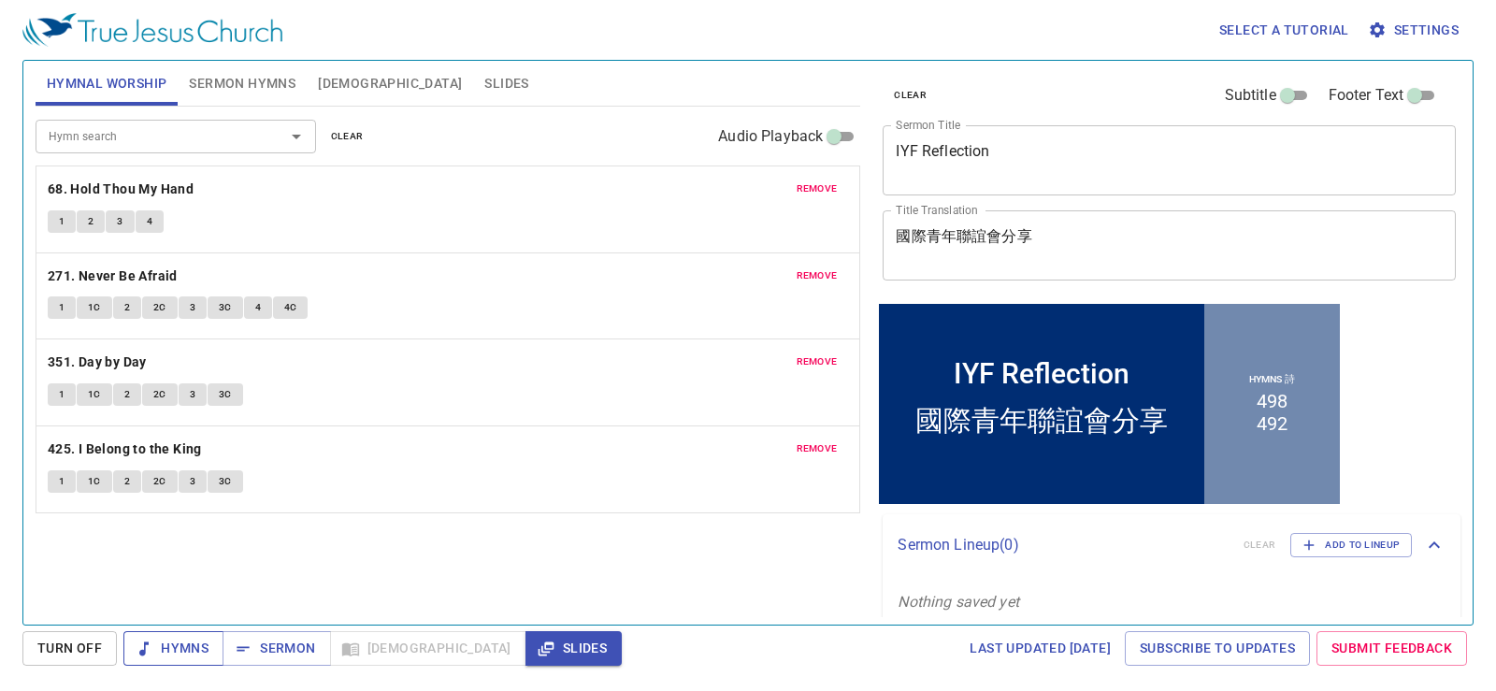
click at [195, 645] on span "Hymns" at bounding box center [173, 648] width 70 height 23
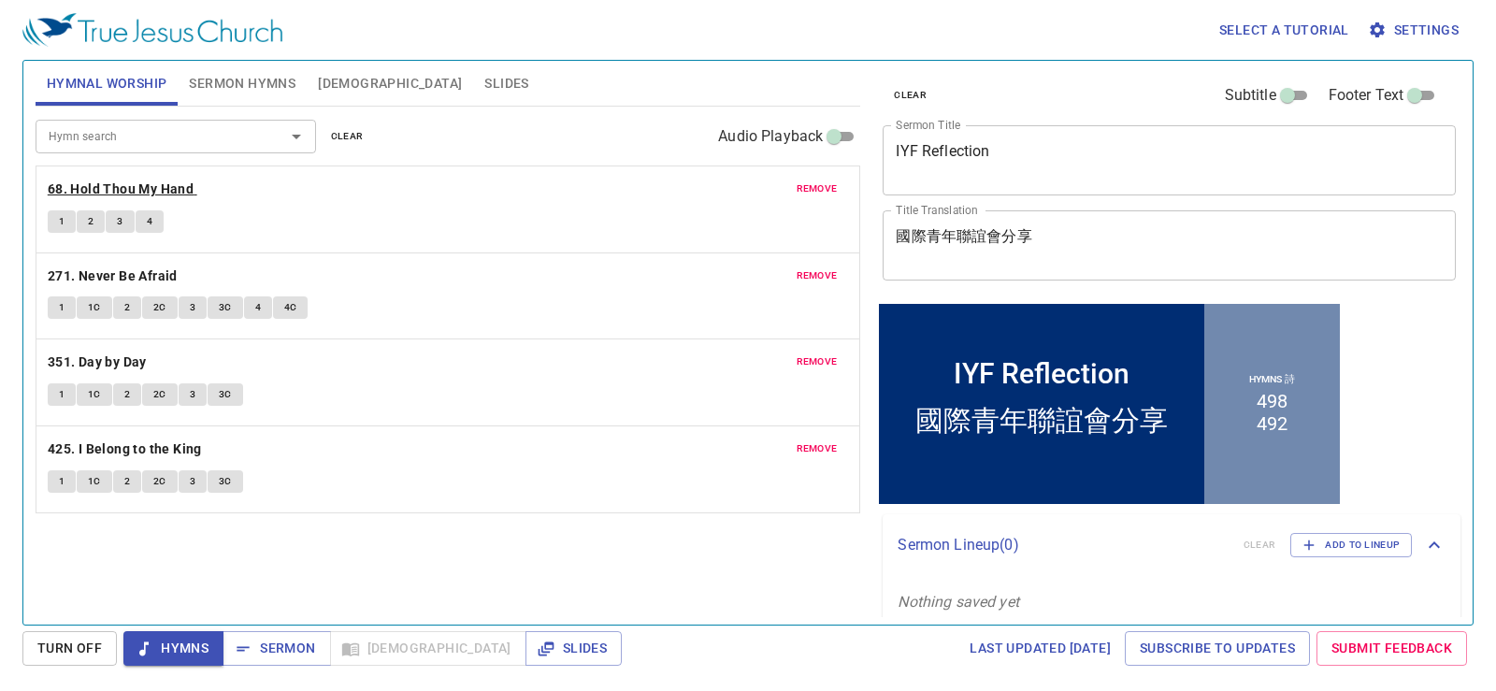
click at [129, 191] on b "68. Hold Thou My Hand" at bounding box center [121, 189] width 146 height 23
click at [64, 217] on span "1" at bounding box center [62, 221] width 6 height 17
click at [99, 217] on button "2" at bounding box center [91, 221] width 28 height 22
click at [117, 213] on span "3" at bounding box center [120, 221] width 6 height 17
click at [153, 224] on button "4" at bounding box center [150, 221] width 28 height 22
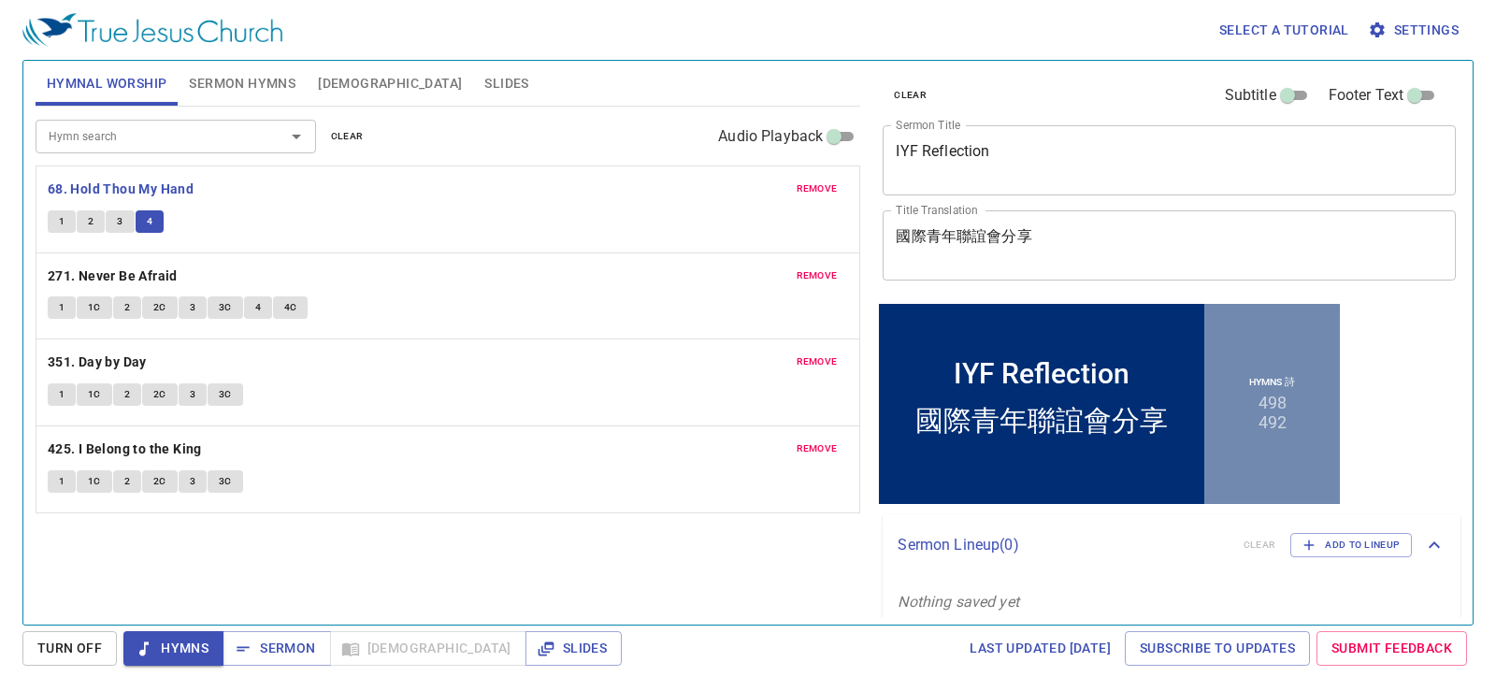
click at [196, 646] on span "Hymns" at bounding box center [173, 648] width 70 height 23
click at [125, 276] on b "271. Never Be Afraid" at bounding box center [113, 276] width 130 height 23
click at [53, 298] on button "1" at bounding box center [62, 307] width 28 height 22
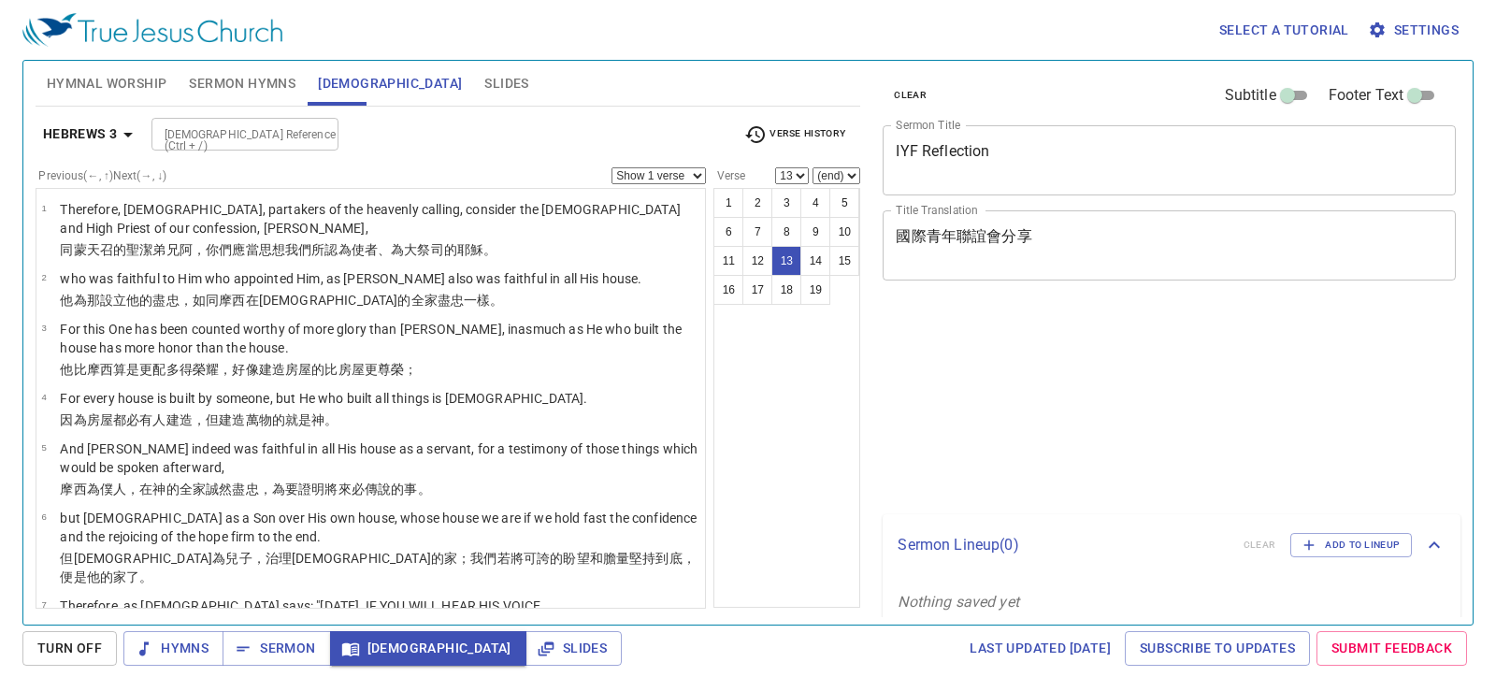
select select "13"
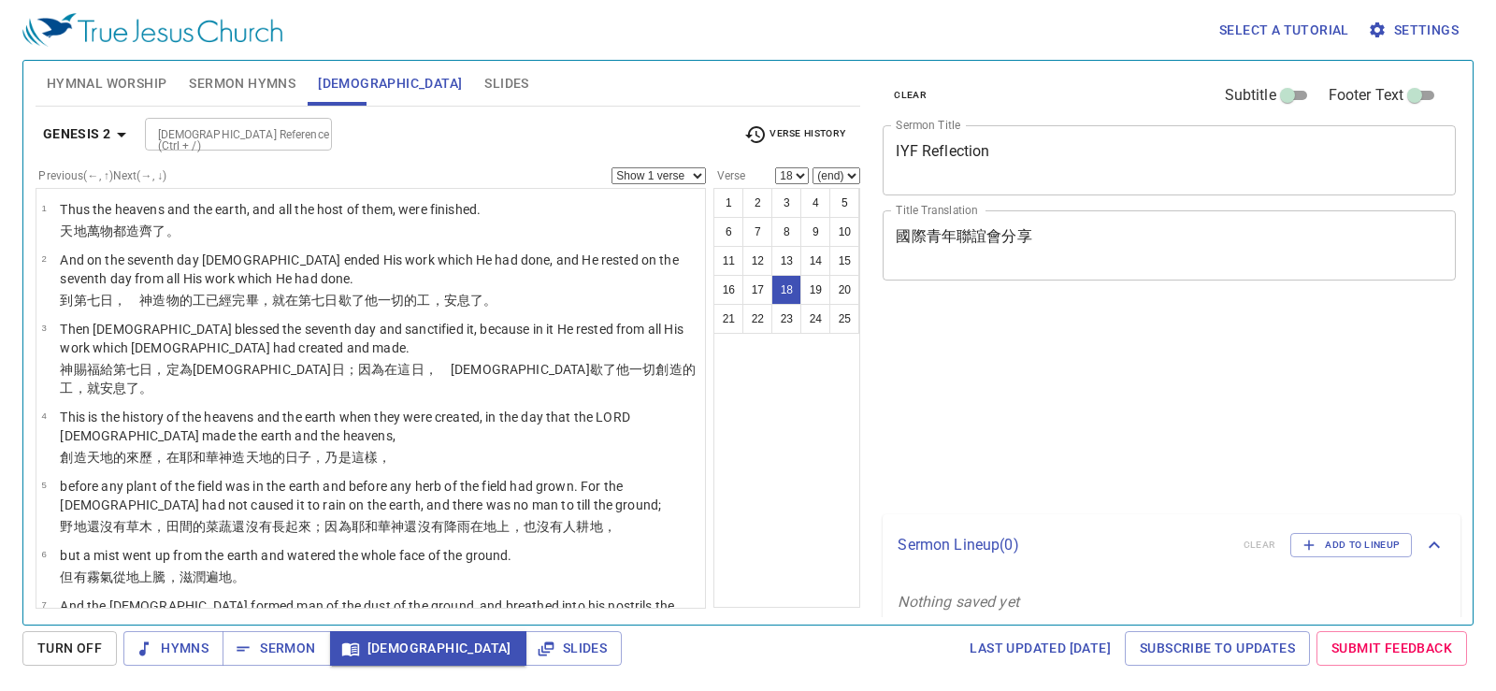
select select "18"
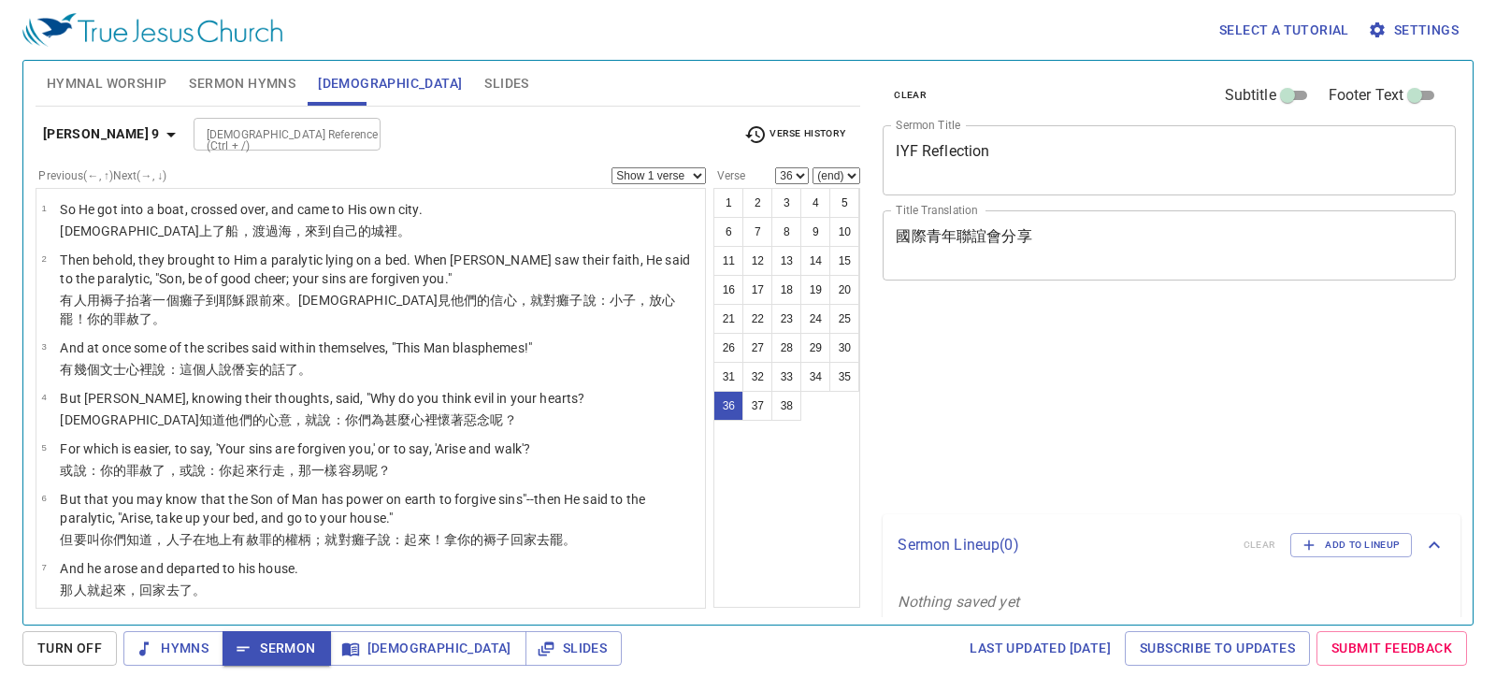
select select "36"
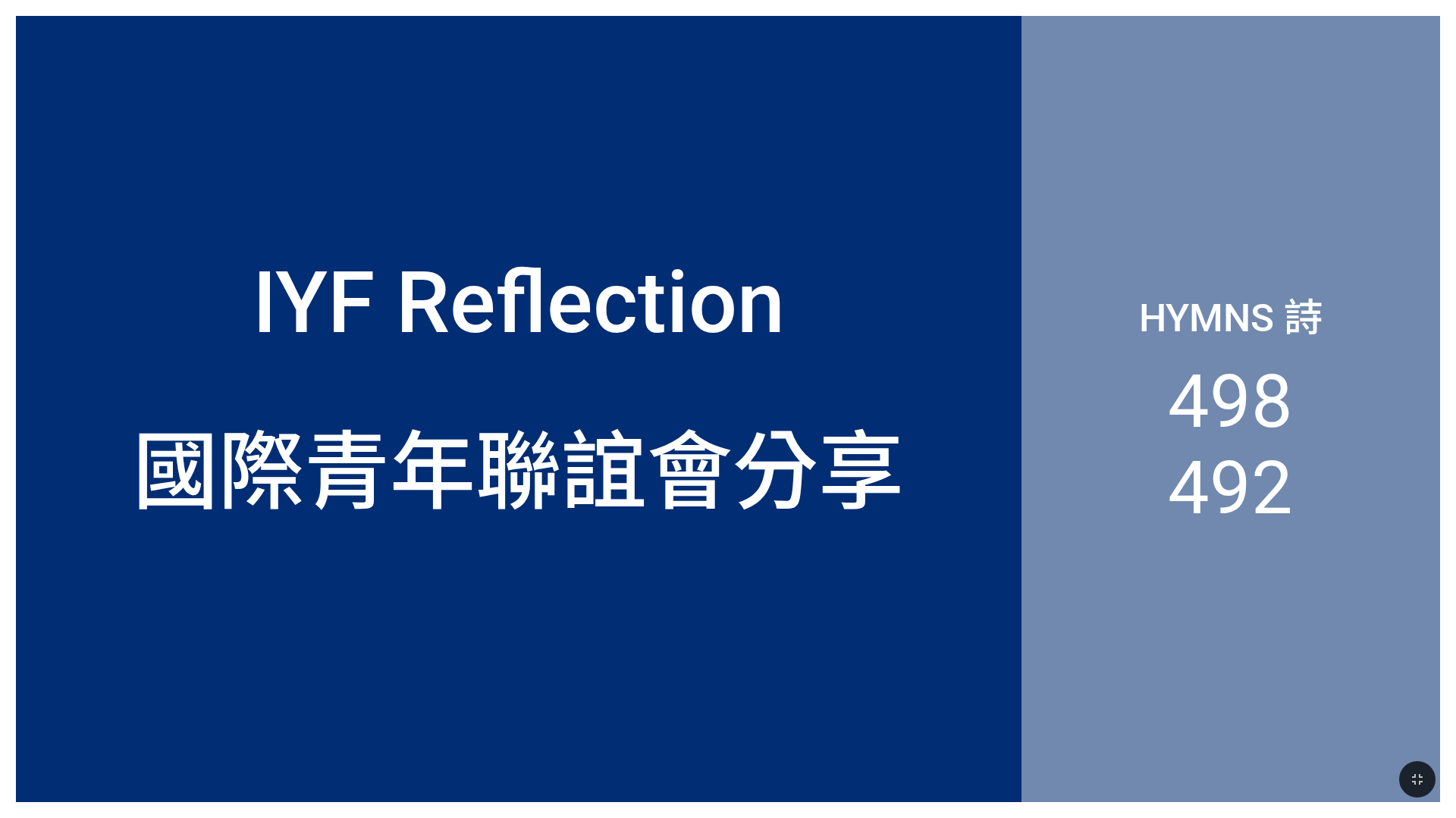
click at [277, 131] on div "IYF Reflection" at bounding box center [519, 212] width 1005 height 315
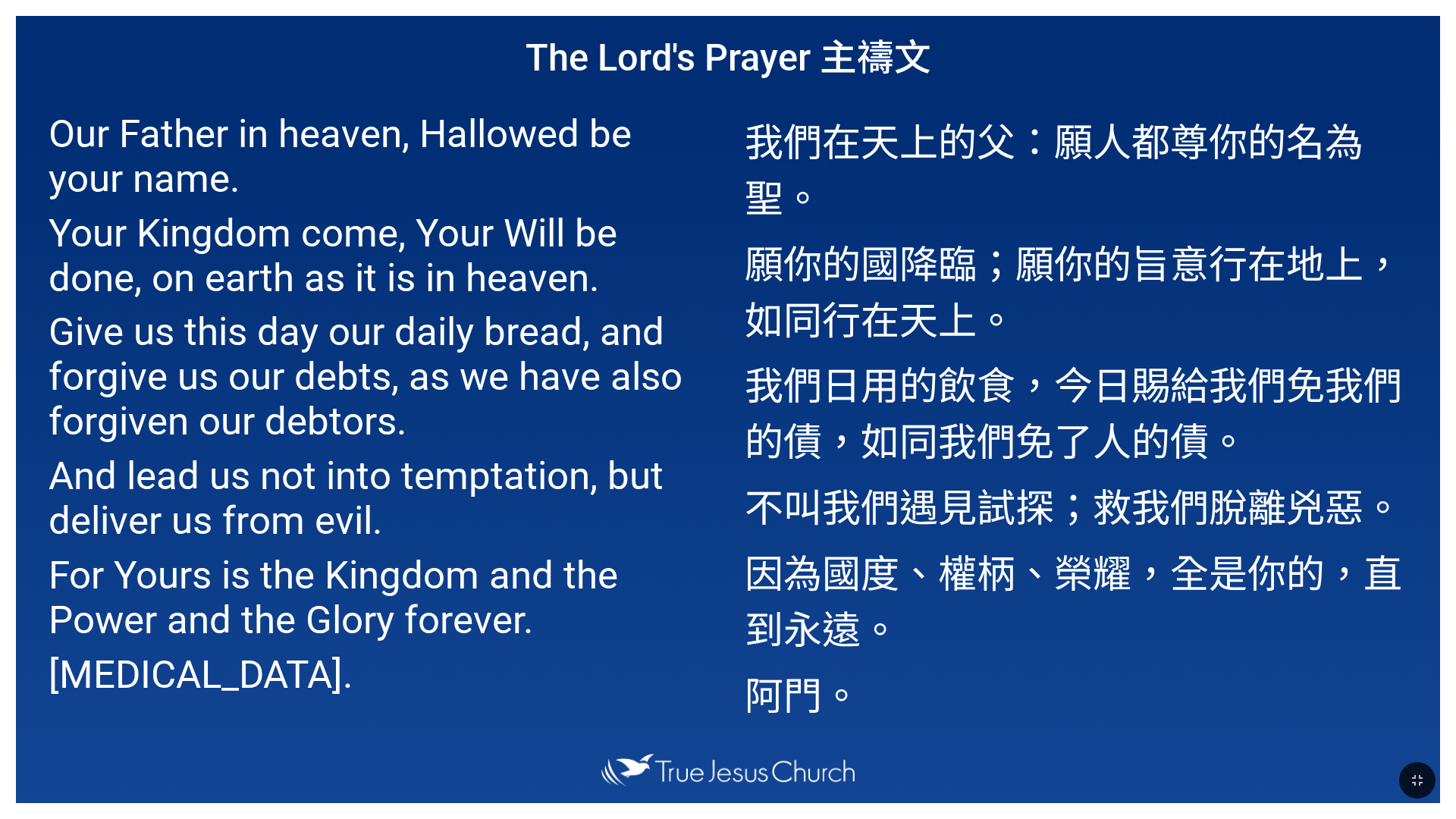
click at [443, 117] on p "Our Father in heaven, Hallowed be your name." at bounding box center [379, 156] width 662 height 89
click at [378, 217] on p "Your Kingdom come, Your Will be done, on earth as it is in heaven." at bounding box center [379, 255] width 662 height 89
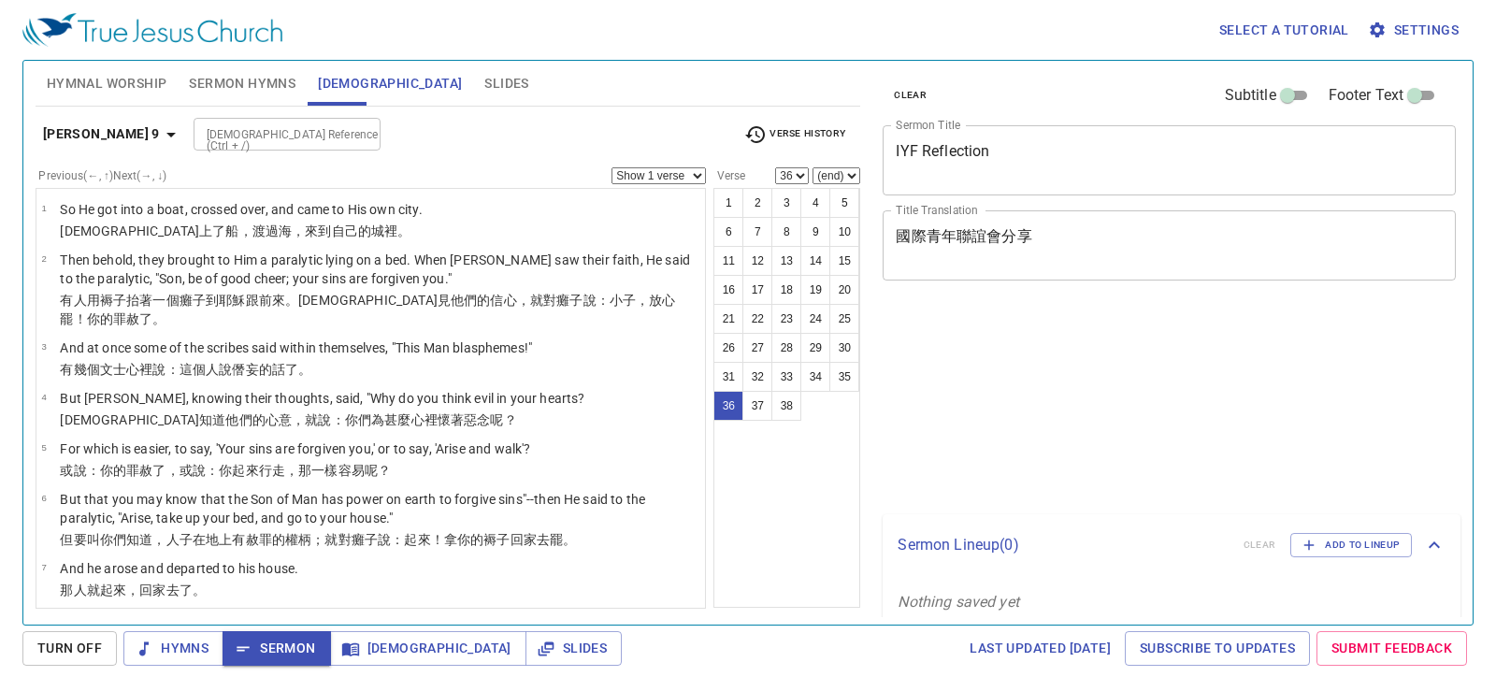
select select "36"
